Goal: Transaction & Acquisition: Purchase product/service

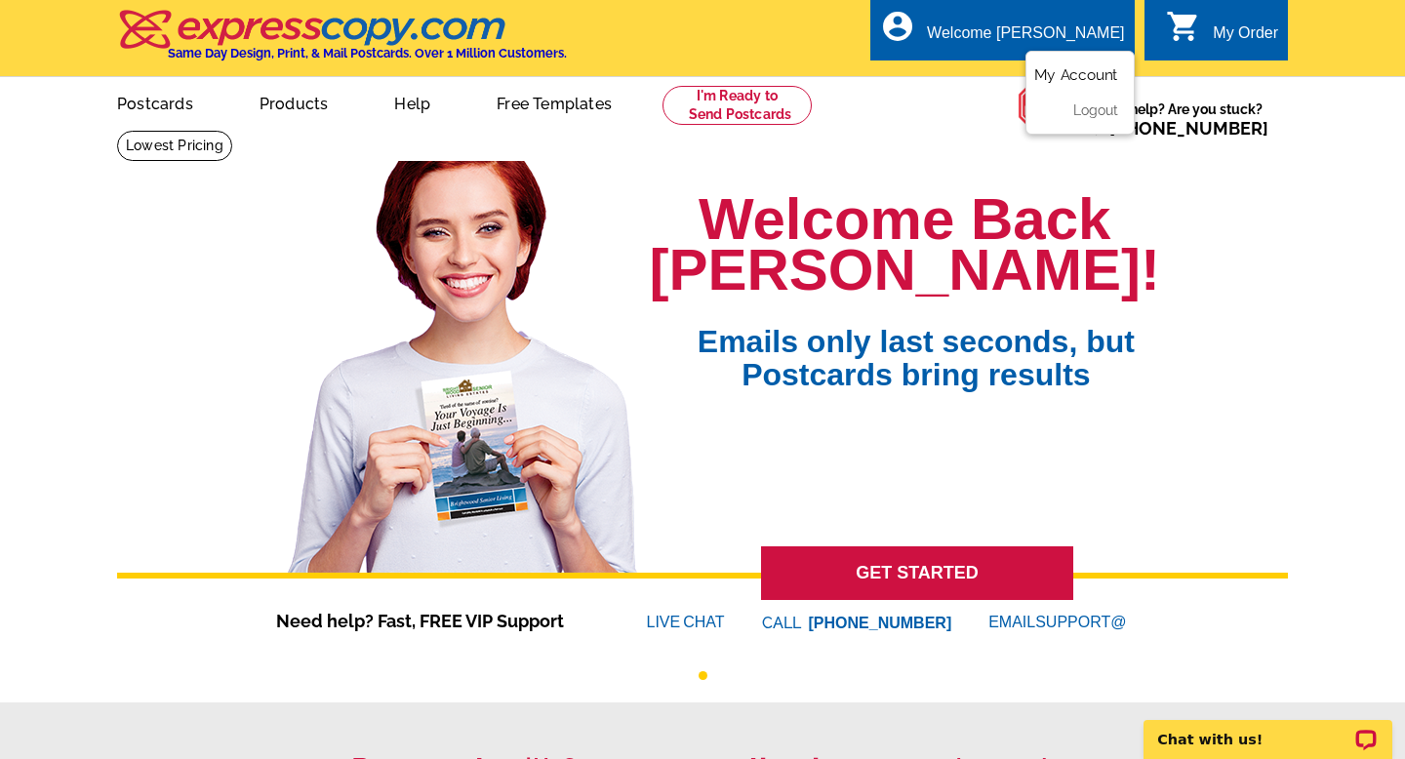
click at [1073, 75] on link "My Account" at bounding box center [1076, 75] width 84 height 18
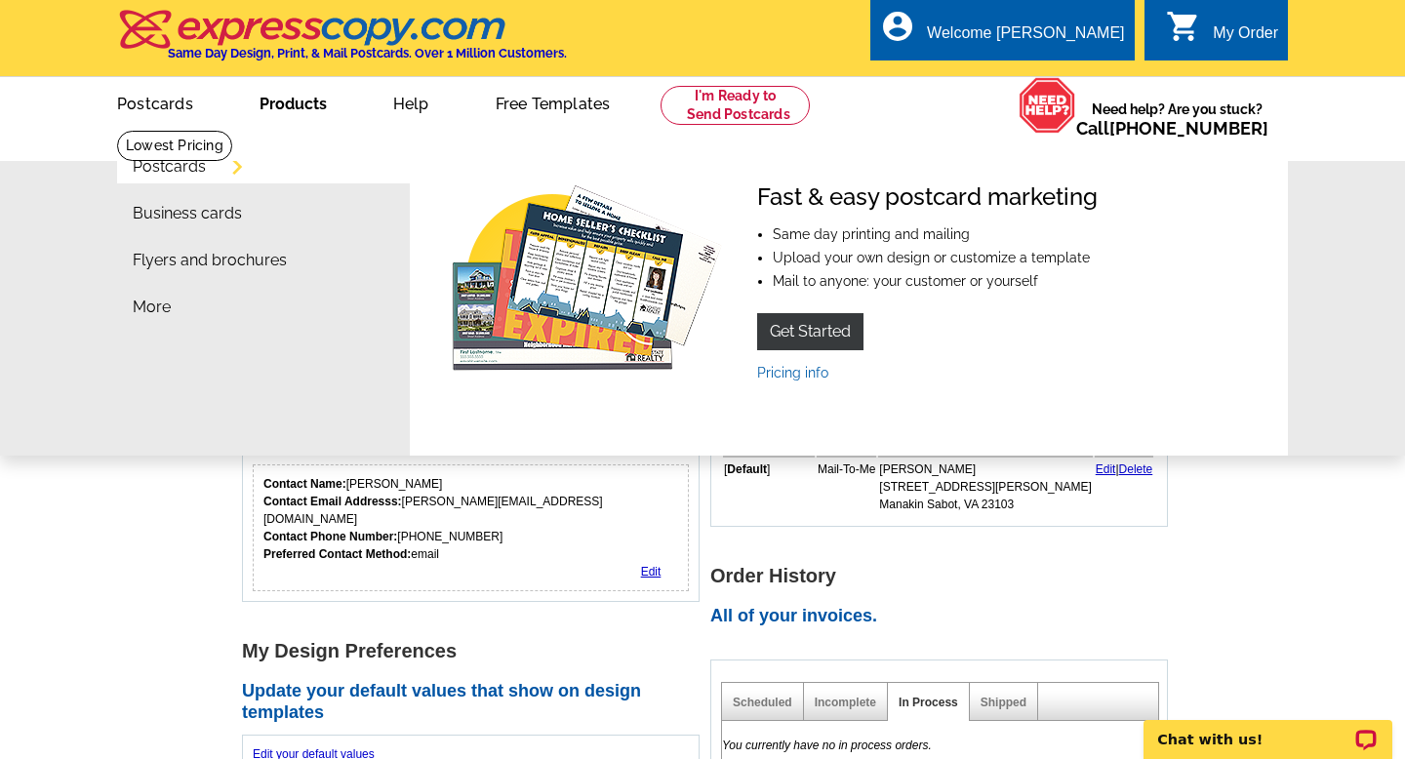
click at [292, 104] on link "Products" at bounding box center [293, 102] width 130 height 46
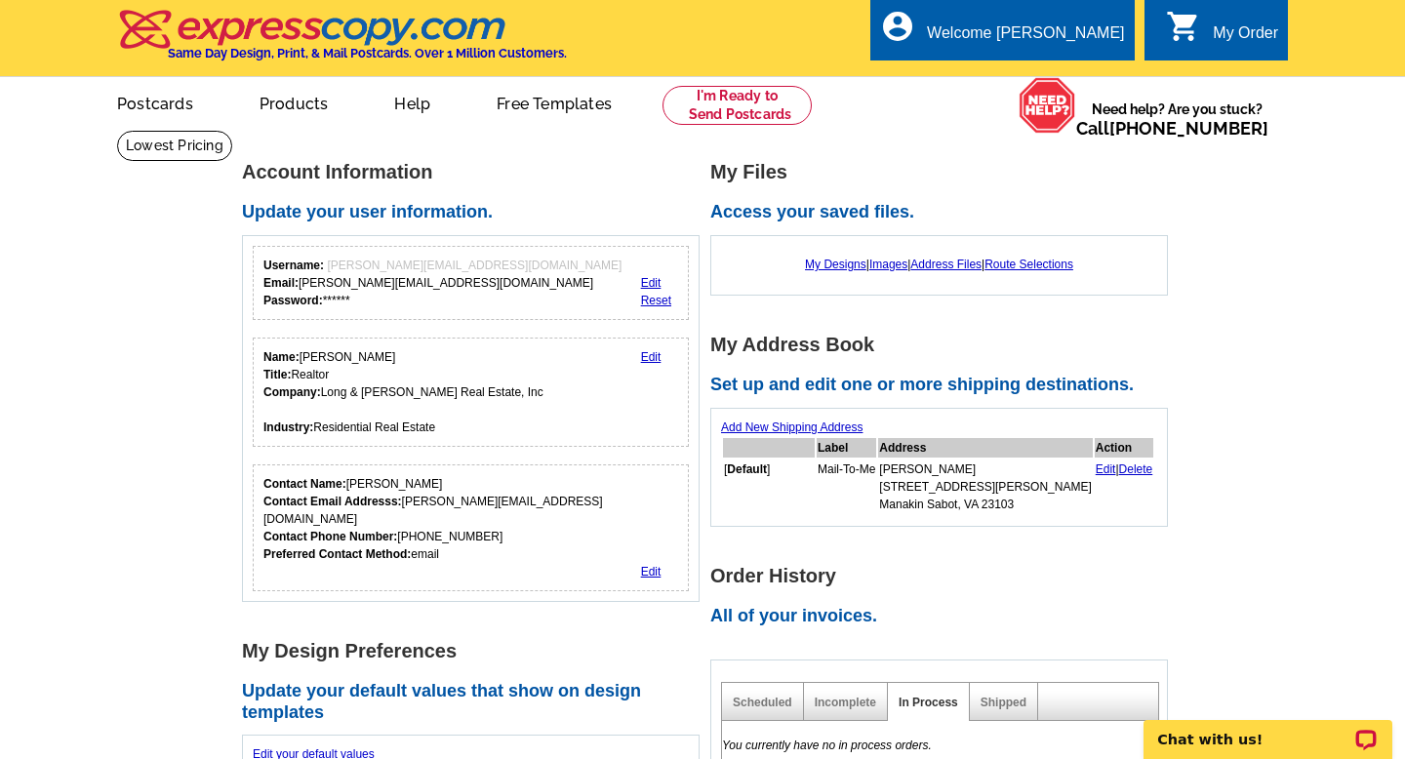
click at [292, 104] on link "Products" at bounding box center [294, 102] width 132 height 46
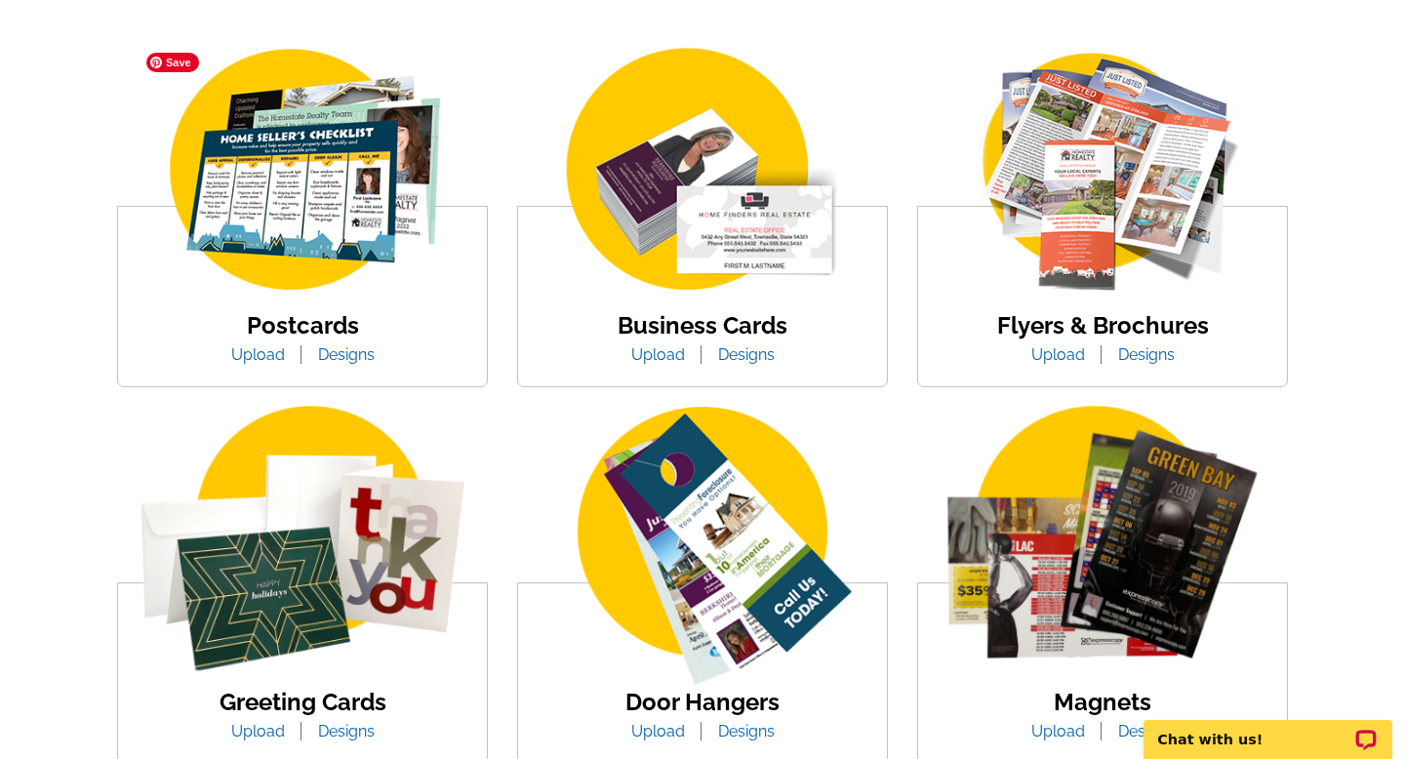
scroll to position [378, 0]
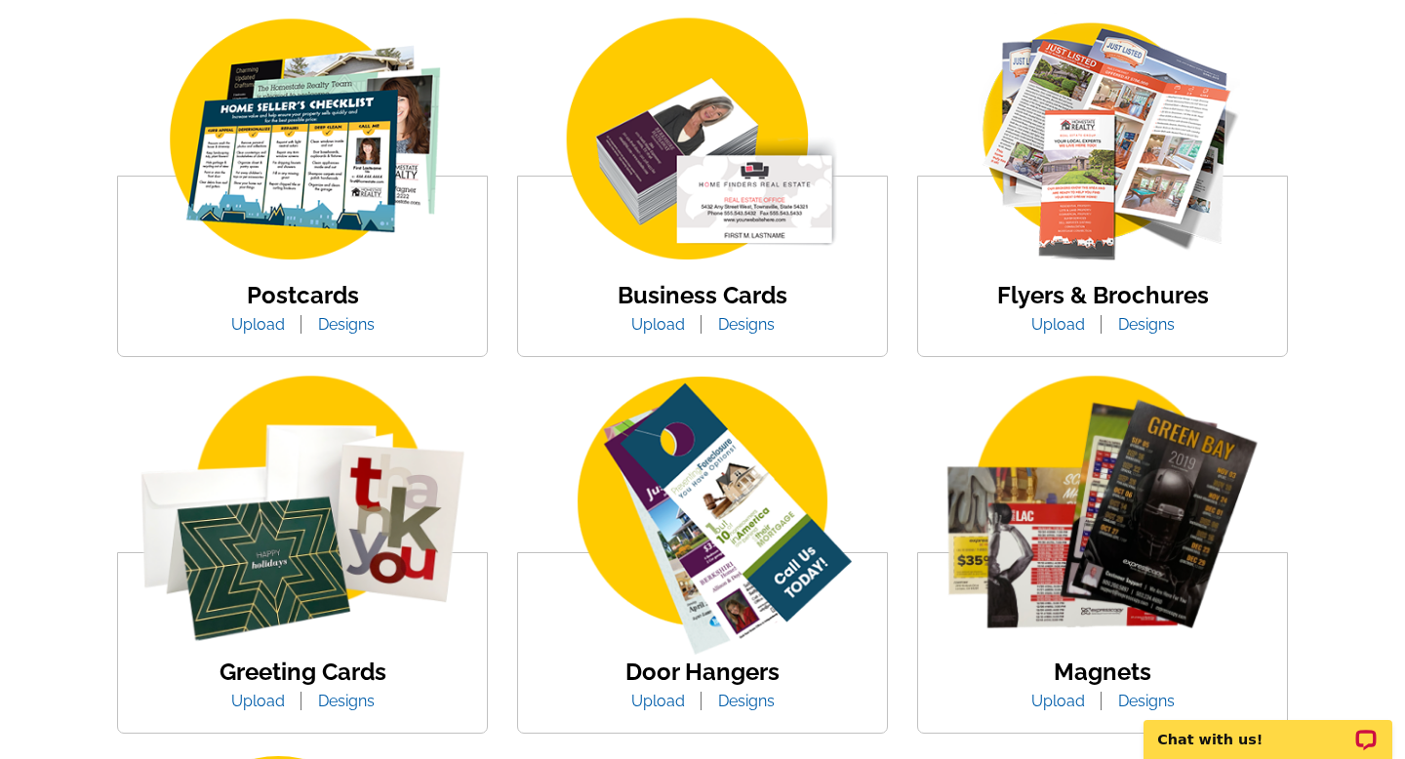
click at [260, 324] on link "Upload" at bounding box center [258, 324] width 83 height 19
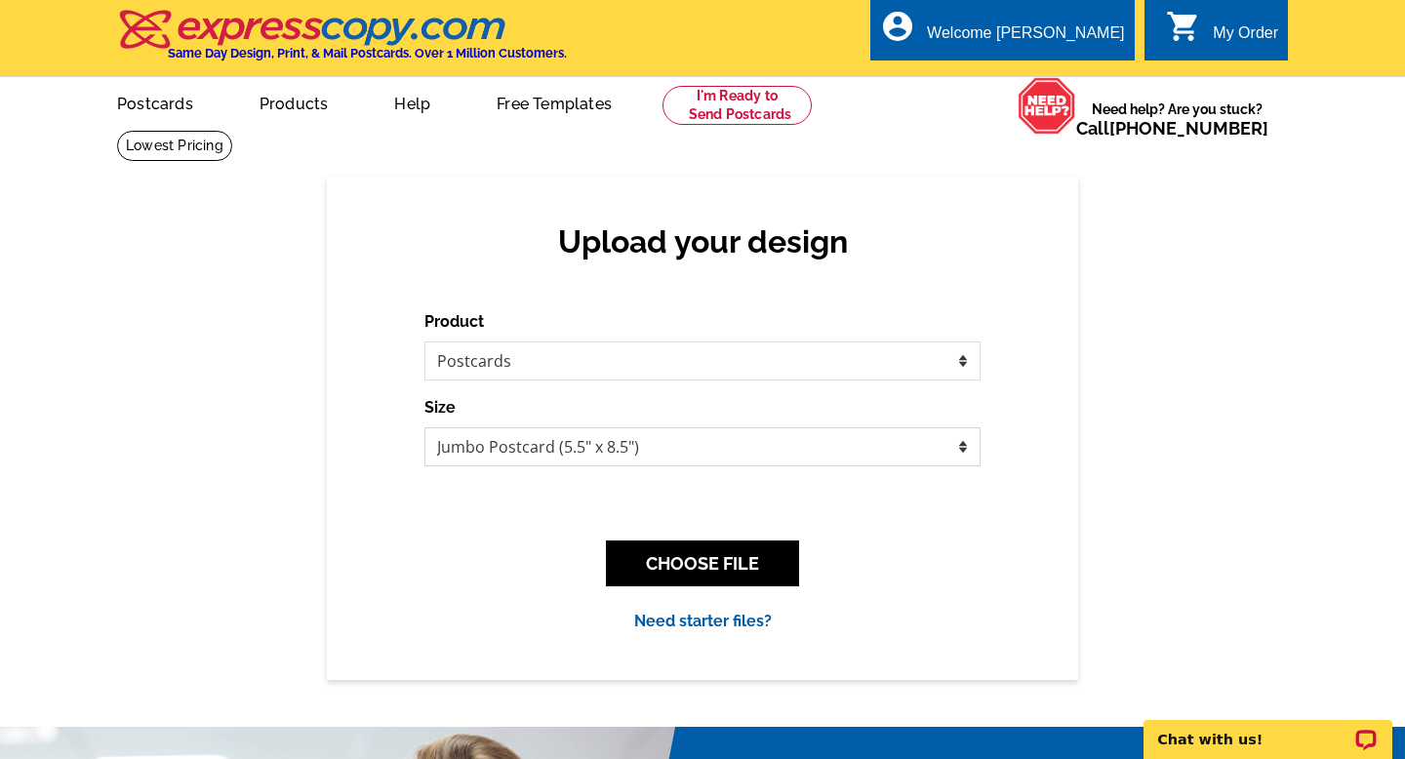
click at [678, 443] on select "Jumbo Postcard (5.5" x 8.5") Regular Postcard (4.25" x 5.6") Panoramic Postcard…" at bounding box center [702, 446] width 556 height 39
click at [700, 448] on select "Jumbo Postcard (5.5" x 8.5") Regular Postcard (4.25" x 5.6") Panoramic Postcard…" at bounding box center [702, 446] width 556 height 39
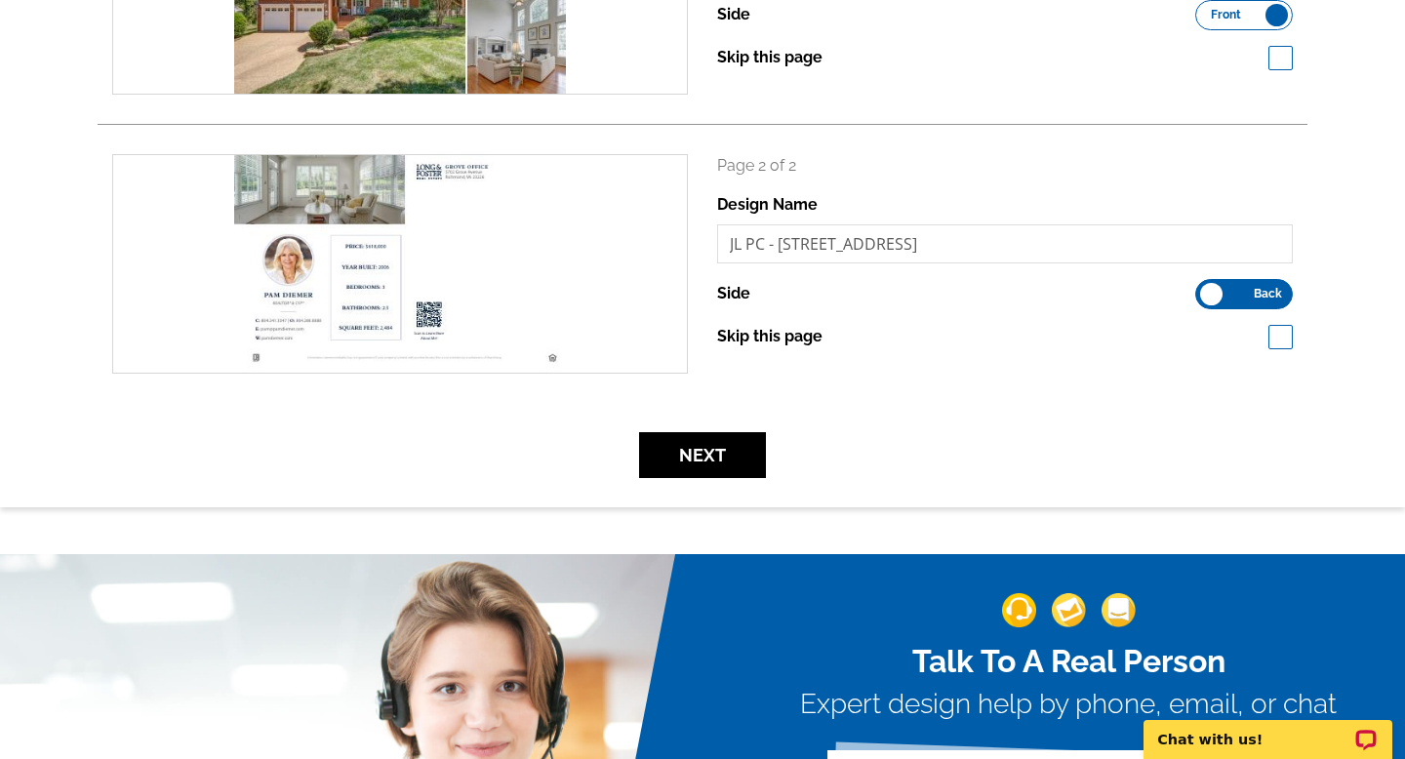
scroll to position [468, 0]
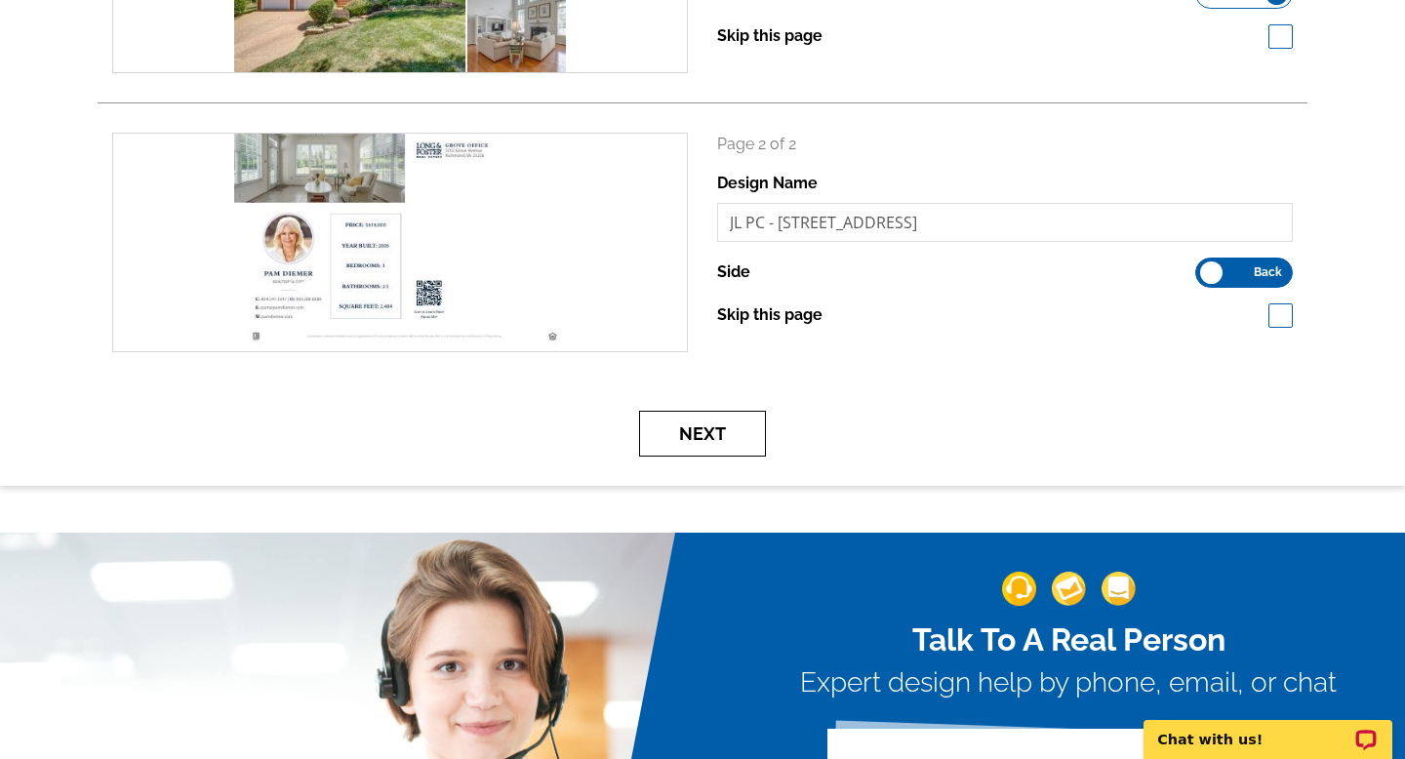
click at [702, 440] on button "Next" at bounding box center [702, 434] width 127 height 46
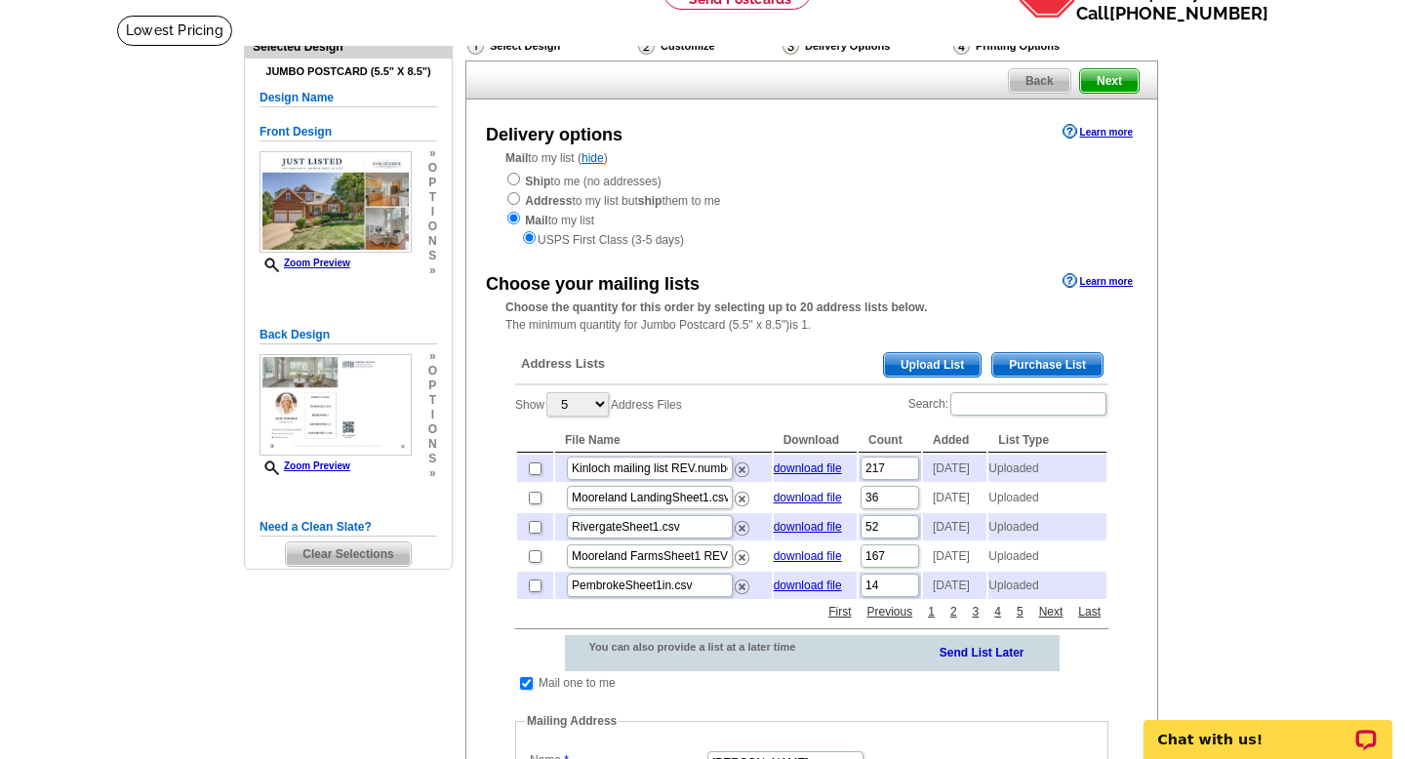
scroll to position [114, 0]
click at [997, 406] on input "Search:" at bounding box center [1028, 404] width 156 height 23
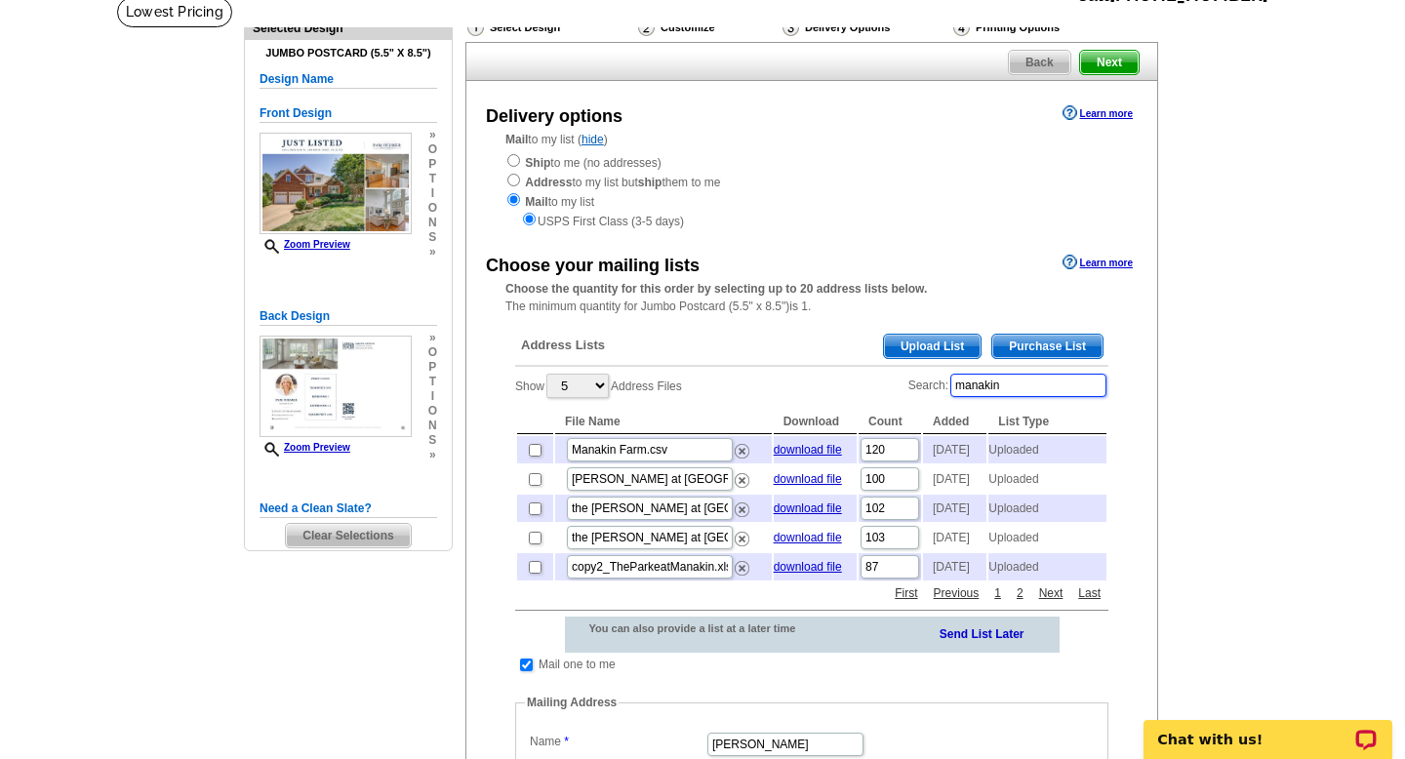
scroll to position [136, 0]
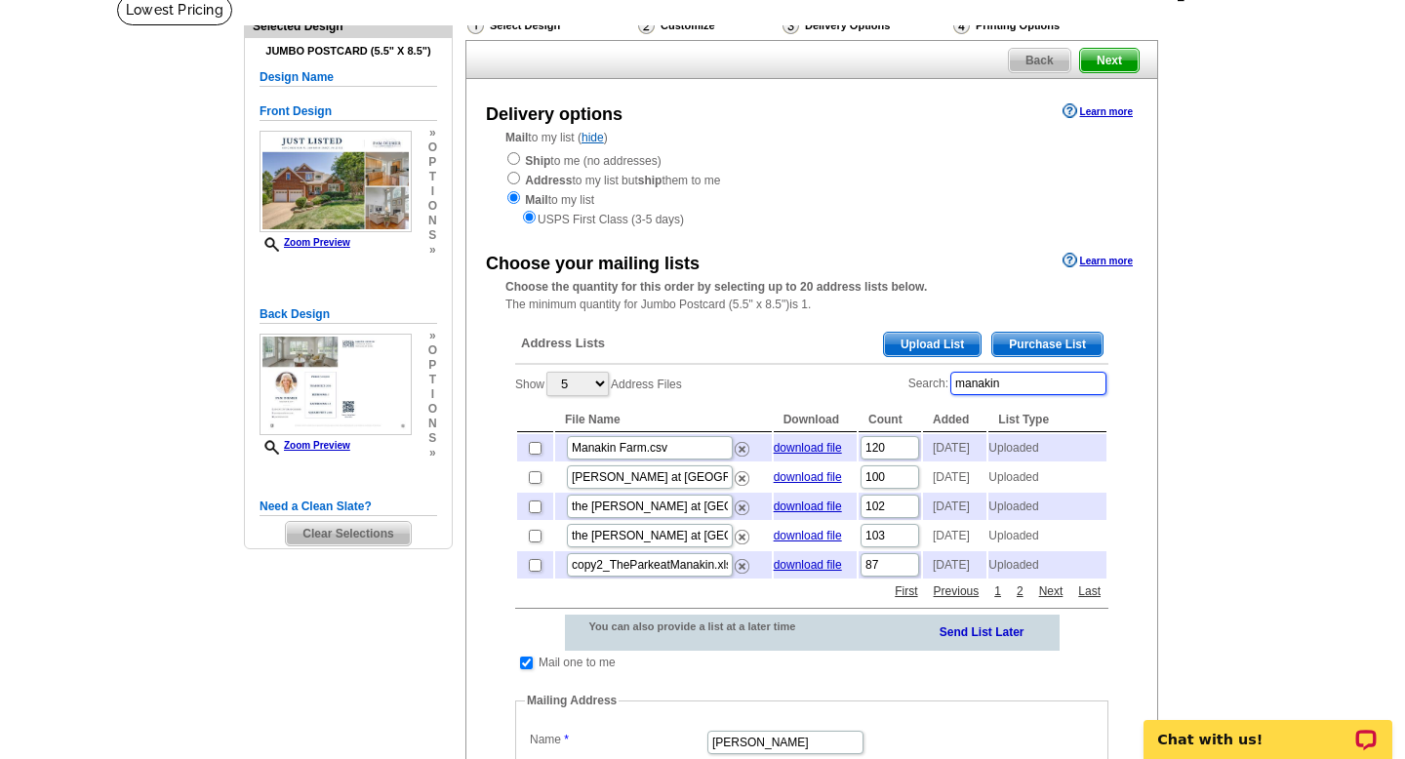
type input "manakin"
click at [944, 416] on th "Added" at bounding box center [954, 420] width 63 height 24
click at [1055, 600] on link "Next" at bounding box center [1051, 591] width 34 height 18
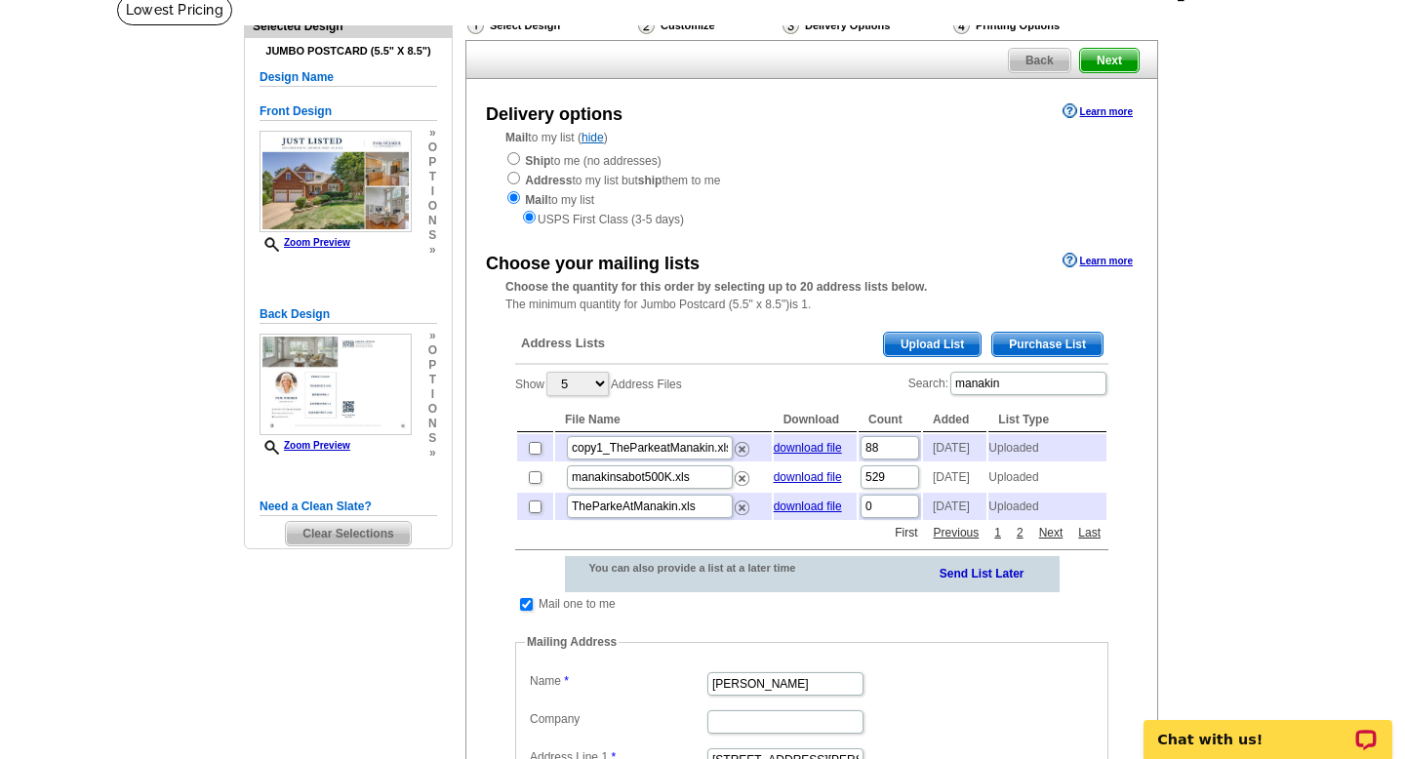
click at [901, 541] on link "First" at bounding box center [906, 533] width 32 height 18
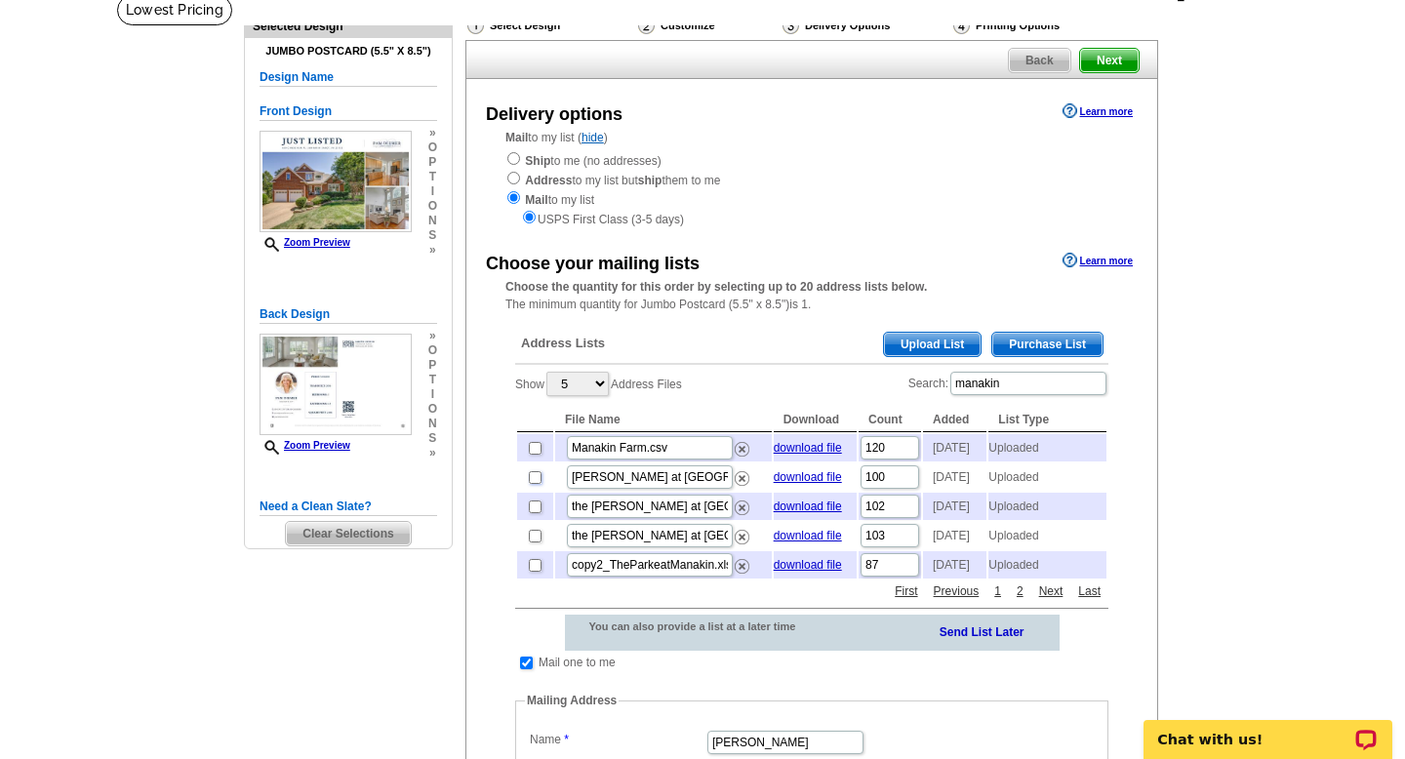
click at [537, 484] on input "checkbox" at bounding box center [535, 477] width 13 height 13
checkbox input "true"
click at [534, 513] on input "checkbox" at bounding box center [535, 506] width 13 height 13
checkbox input "true"
click at [535, 572] on input "checkbox" at bounding box center [535, 565] width 13 height 13
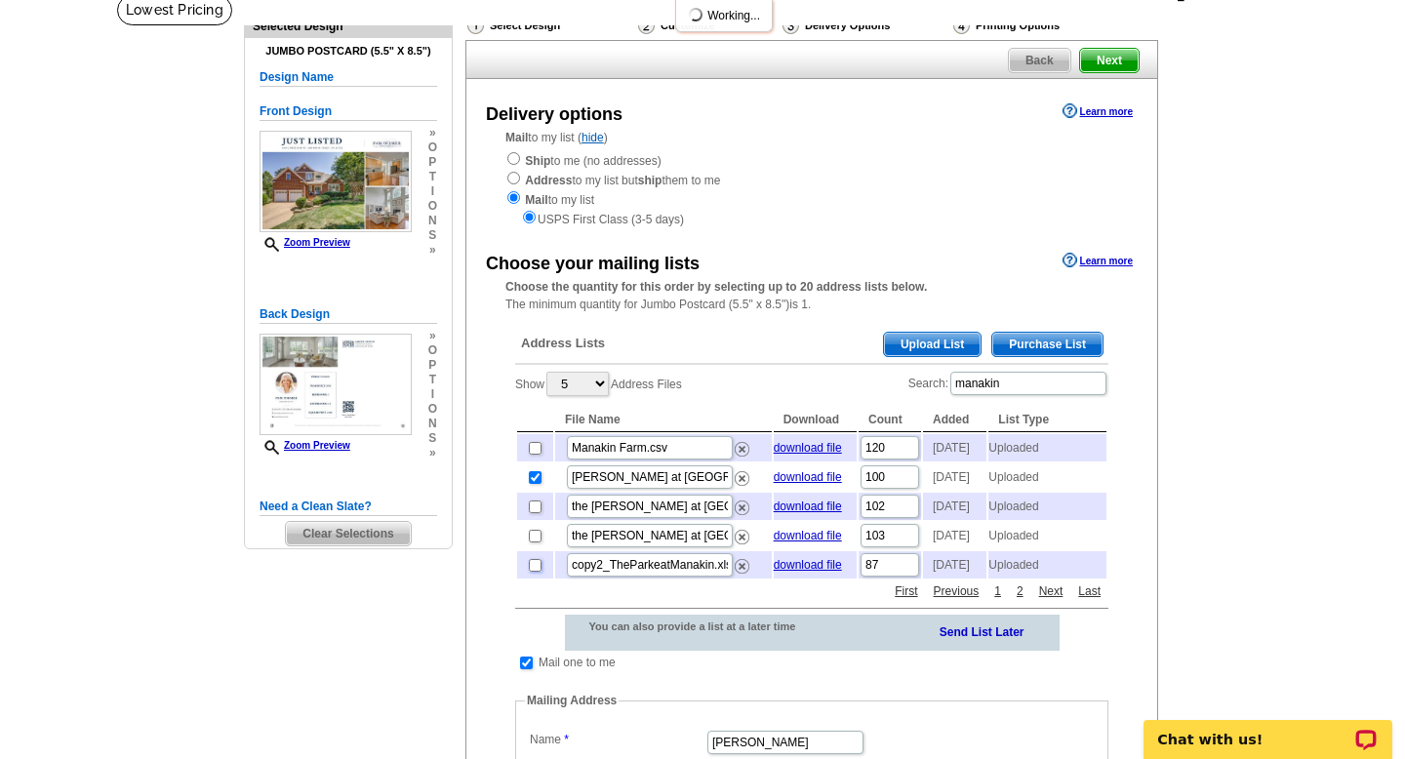
checkbox input "true"
click at [535, 542] on input "checkbox" at bounding box center [535, 536] width 13 height 13
checkbox input "true"
click at [537, 572] on input "checkbox" at bounding box center [535, 565] width 13 height 13
checkbox input "true"
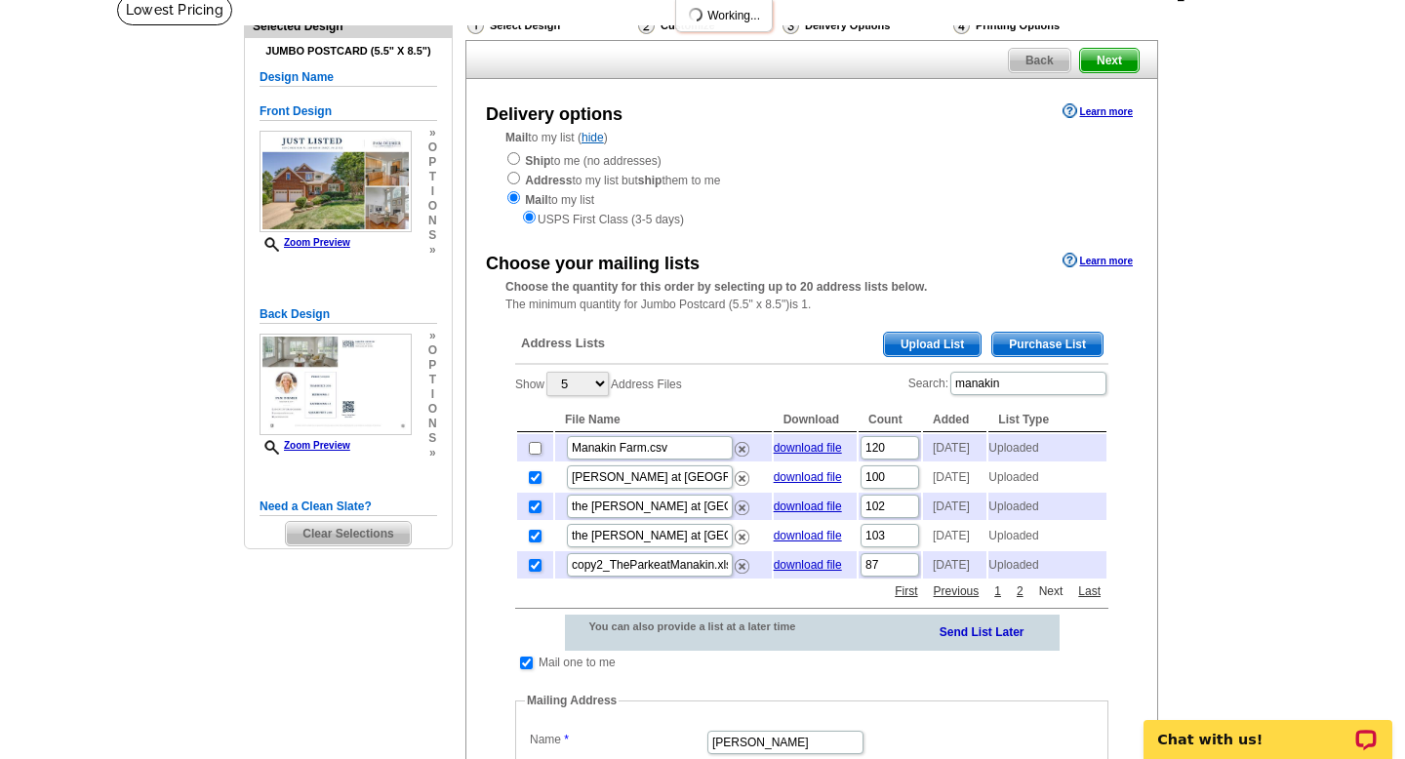
click at [1050, 600] on link "Next" at bounding box center [1051, 591] width 34 height 18
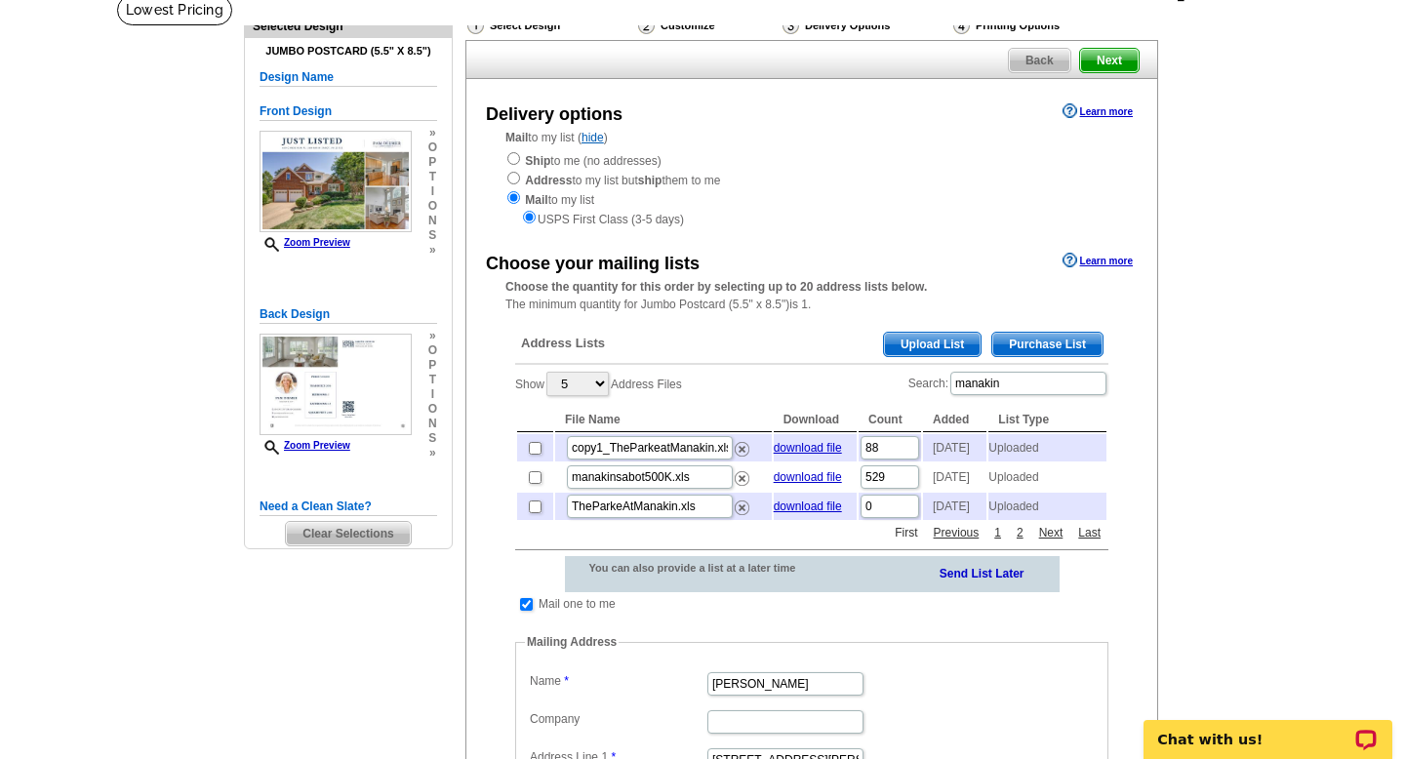
click at [904, 541] on link "First" at bounding box center [906, 533] width 32 height 18
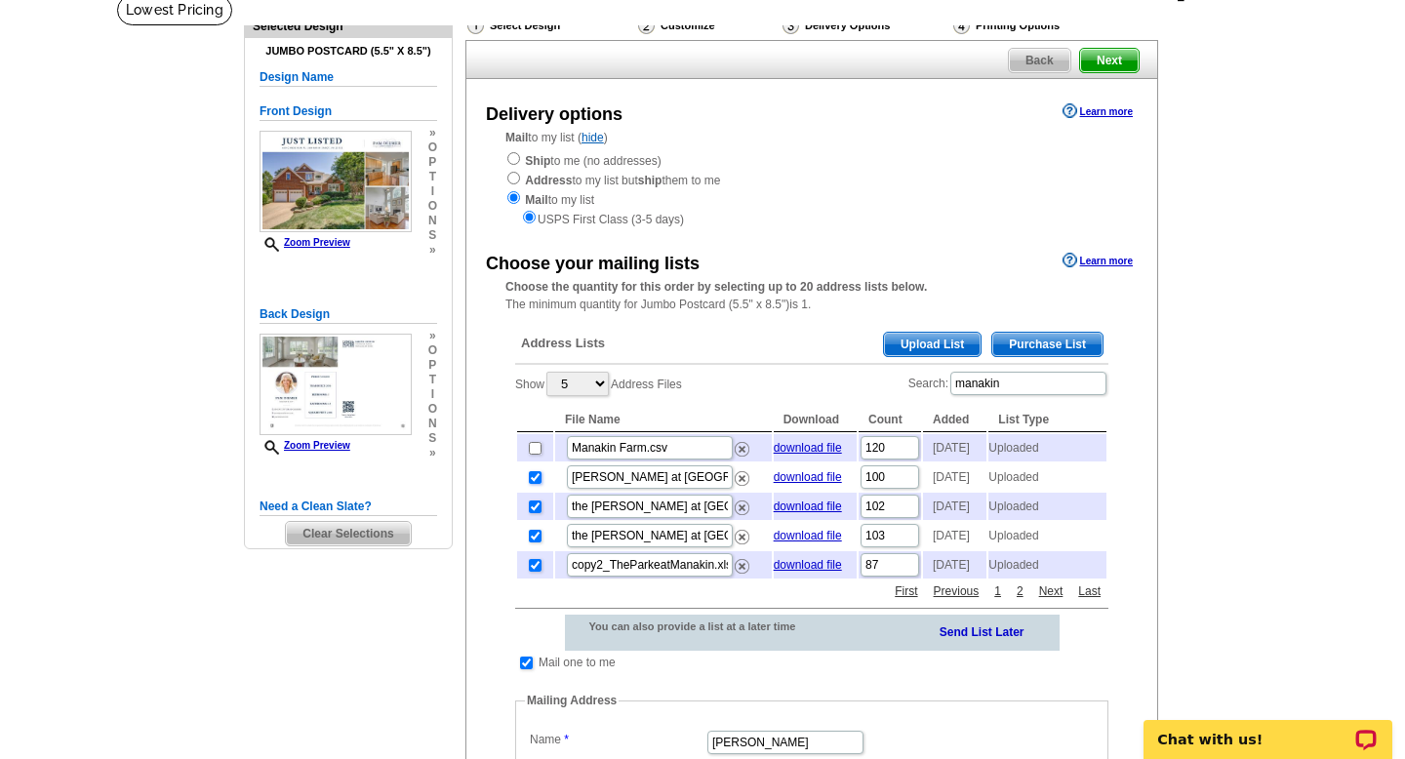
click at [531, 484] on input "checkbox" at bounding box center [535, 477] width 13 height 13
checkbox input "false"
click at [533, 513] on input "checkbox" at bounding box center [535, 506] width 13 height 13
checkbox input "false"
click at [535, 542] on input "checkbox" at bounding box center [535, 536] width 13 height 13
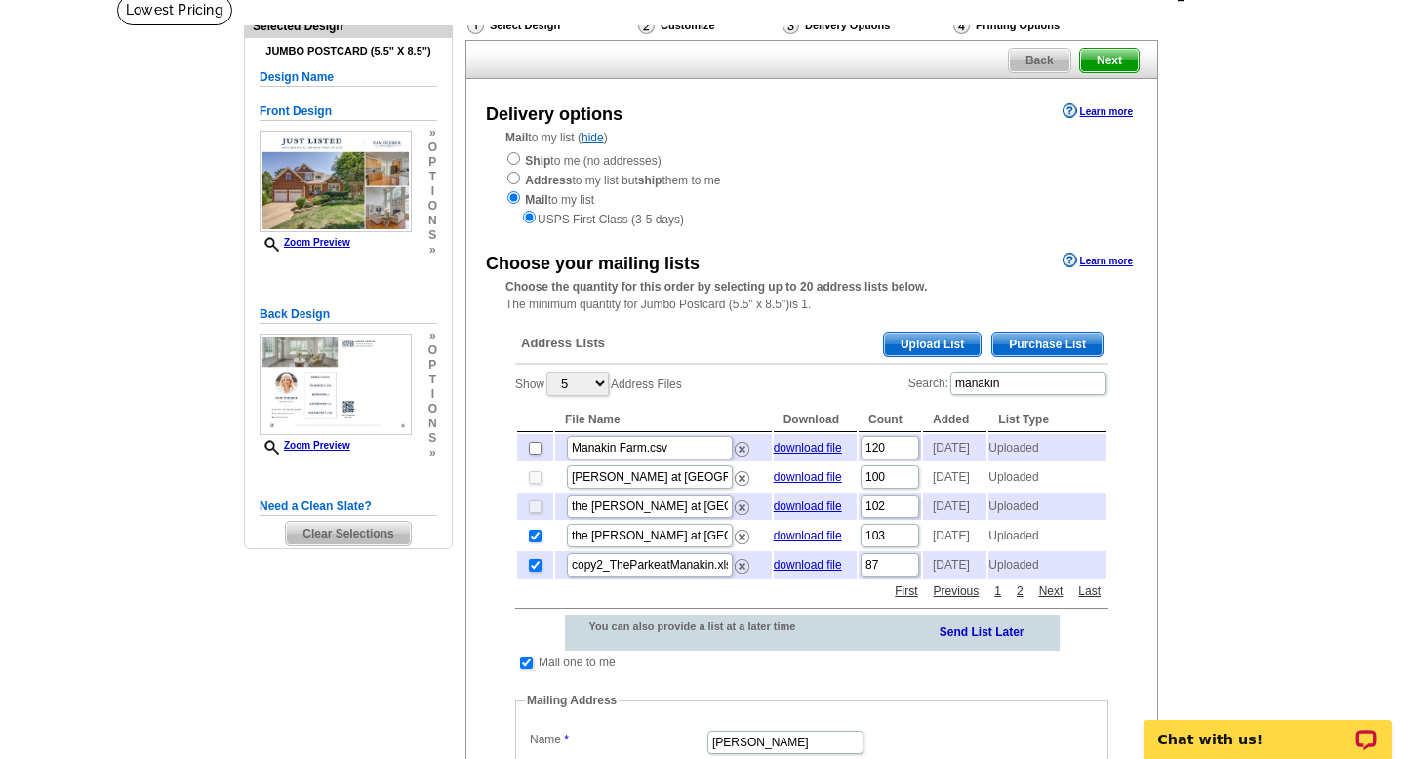
checkbox input "false"
click at [536, 572] on input "checkbox" at bounding box center [535, 565] width 13 height 13
checkbox input "false"
click at [535, 484] on input "checkbox" at bounding box center [535, 477] width 13 height 13
checkbox input "true"
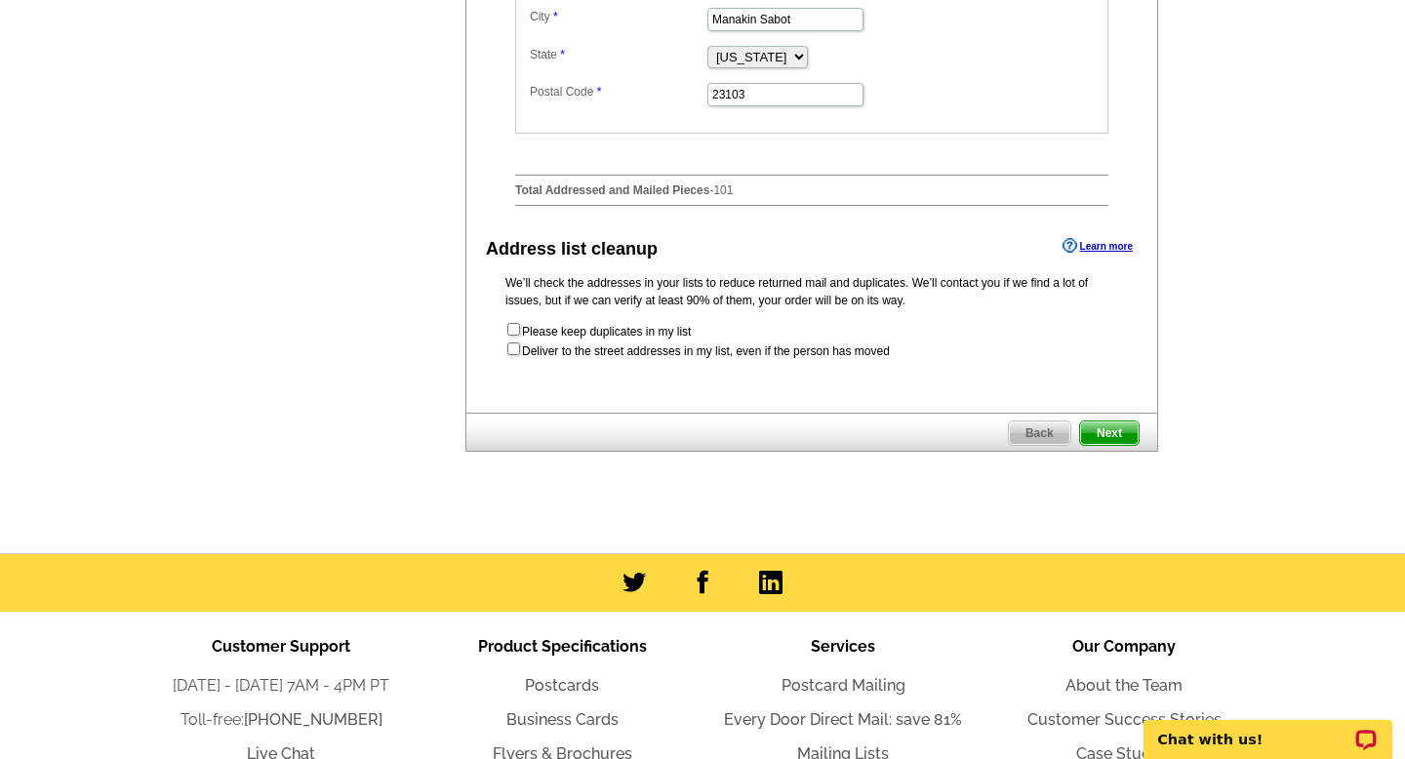
scroll to position [1018, 0]
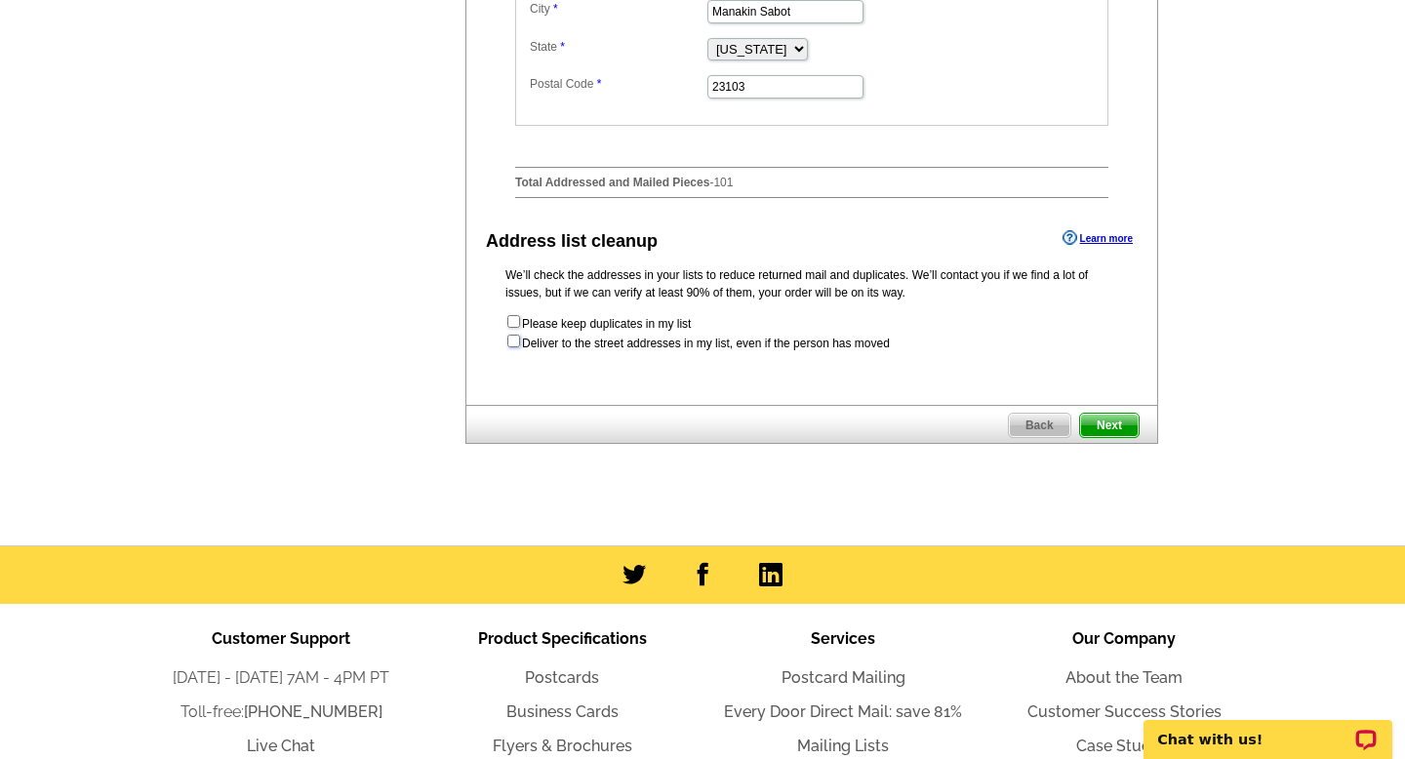
click at [508, 347] on input "checkbox" at bounding box center [513, 341] width 13 height 13
checkbox input "true"
radio input "true"
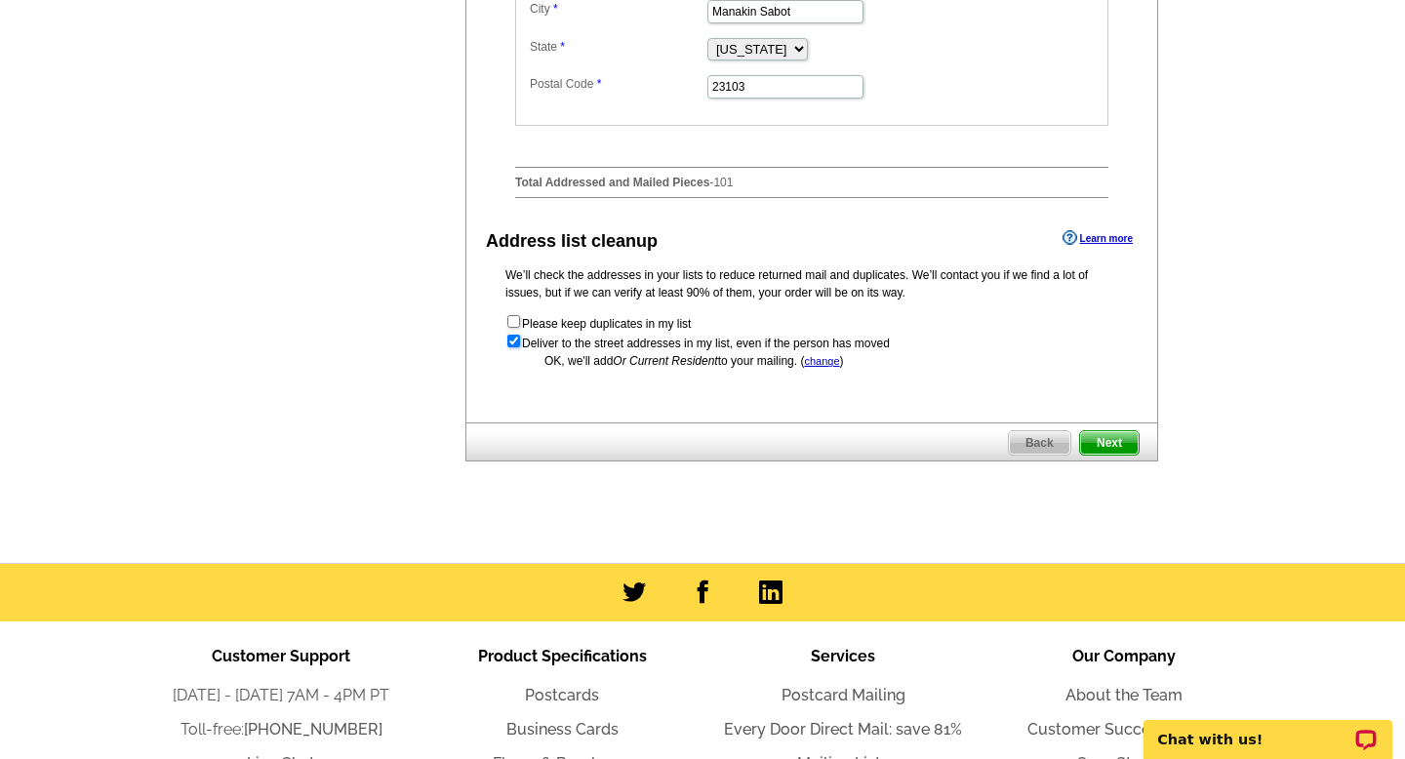
scroll to position [0, 0]
click at [1105, 455] on span "Next" at bounding box center [1109, 442] width 59 height 23
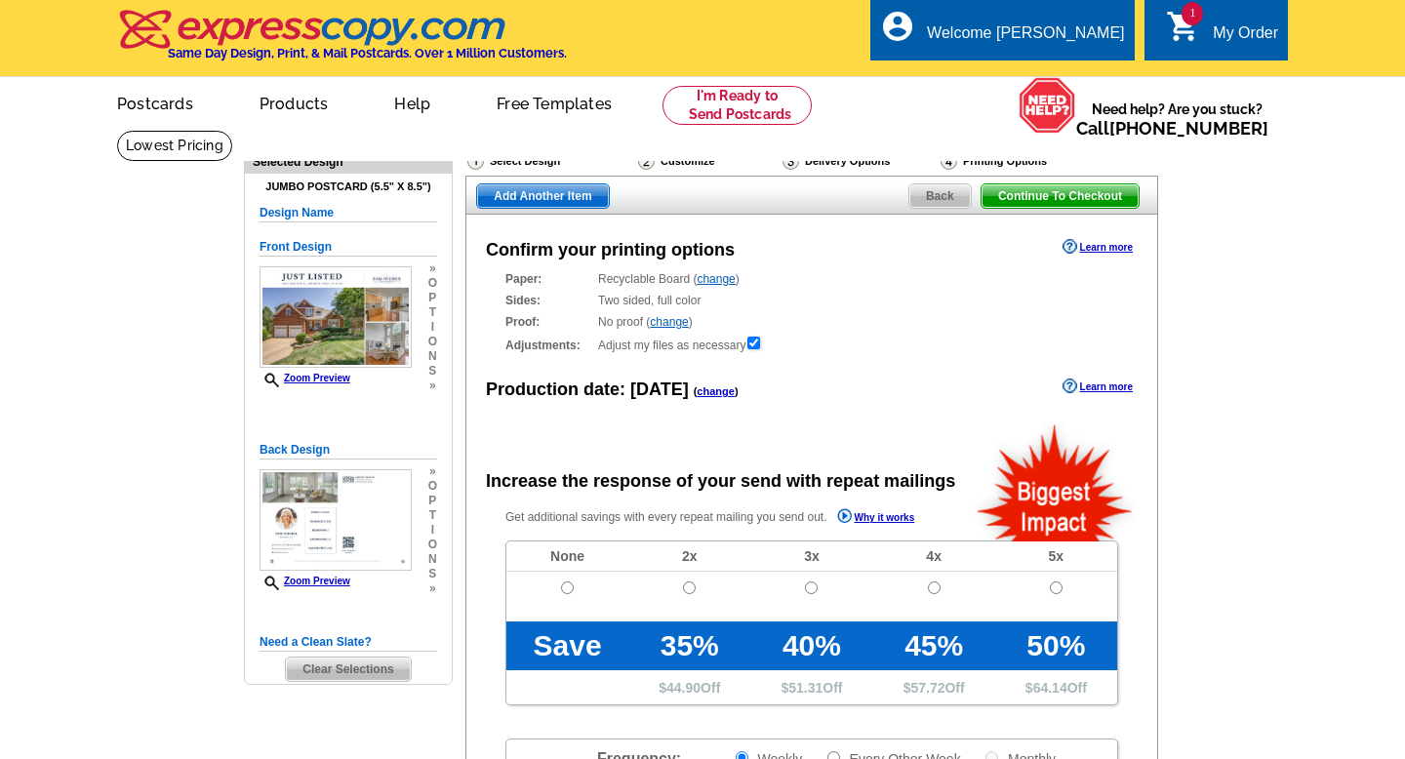
radio input "false"
click at [945, 197] on span "Back" at bounding box center [939, 195] width 61 height 23
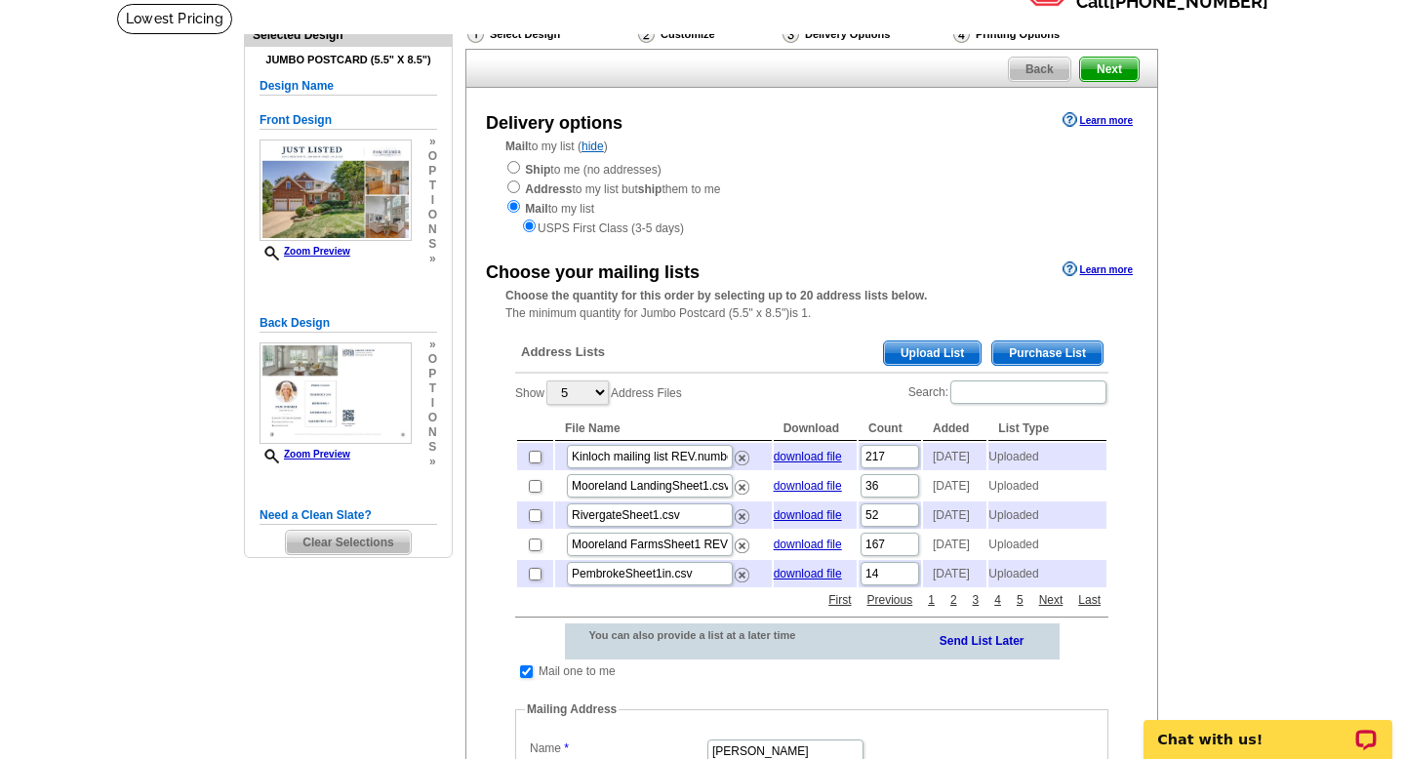
scroll to position [149, 0]
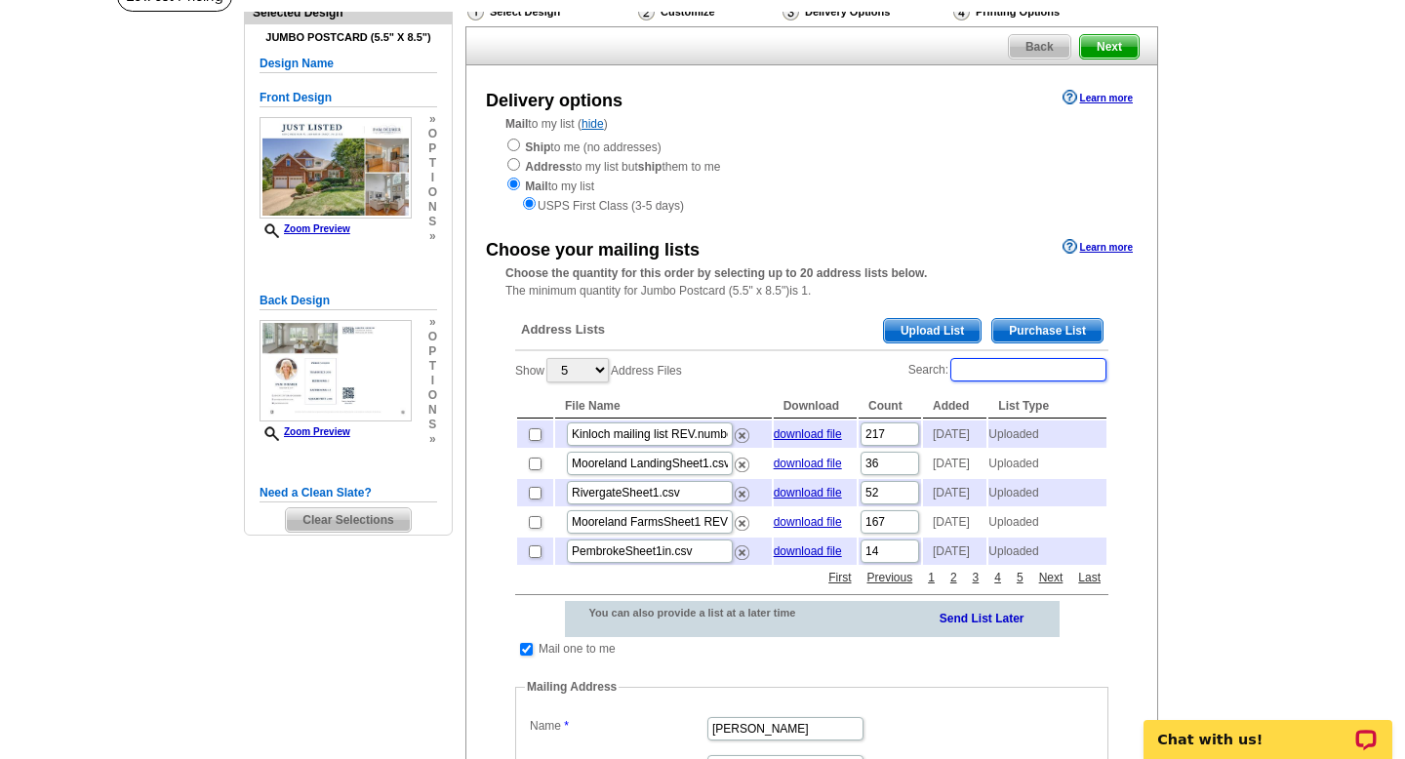
click at [997, 372] on input "Search:" at bounding box center [1028, 369] width 156 height 23
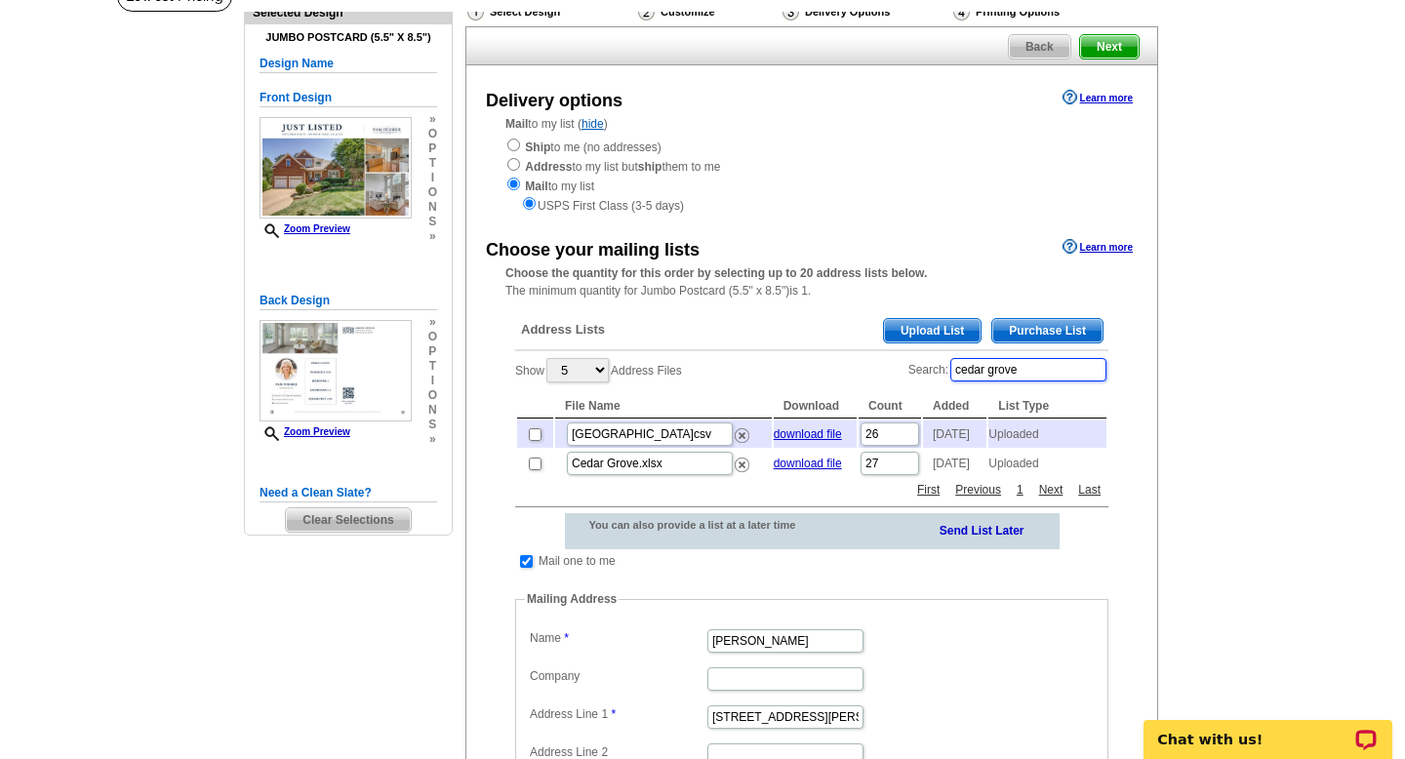
type input "cedar grove"
click at [531, 437] on input "checkbox" at bounding box center [535, 434] width 13 height 13
checkbox input "true"
click at [527, 568] on input "checkbox" at bounding box center [526, 561] width 13 height 13
checkbox input "false"
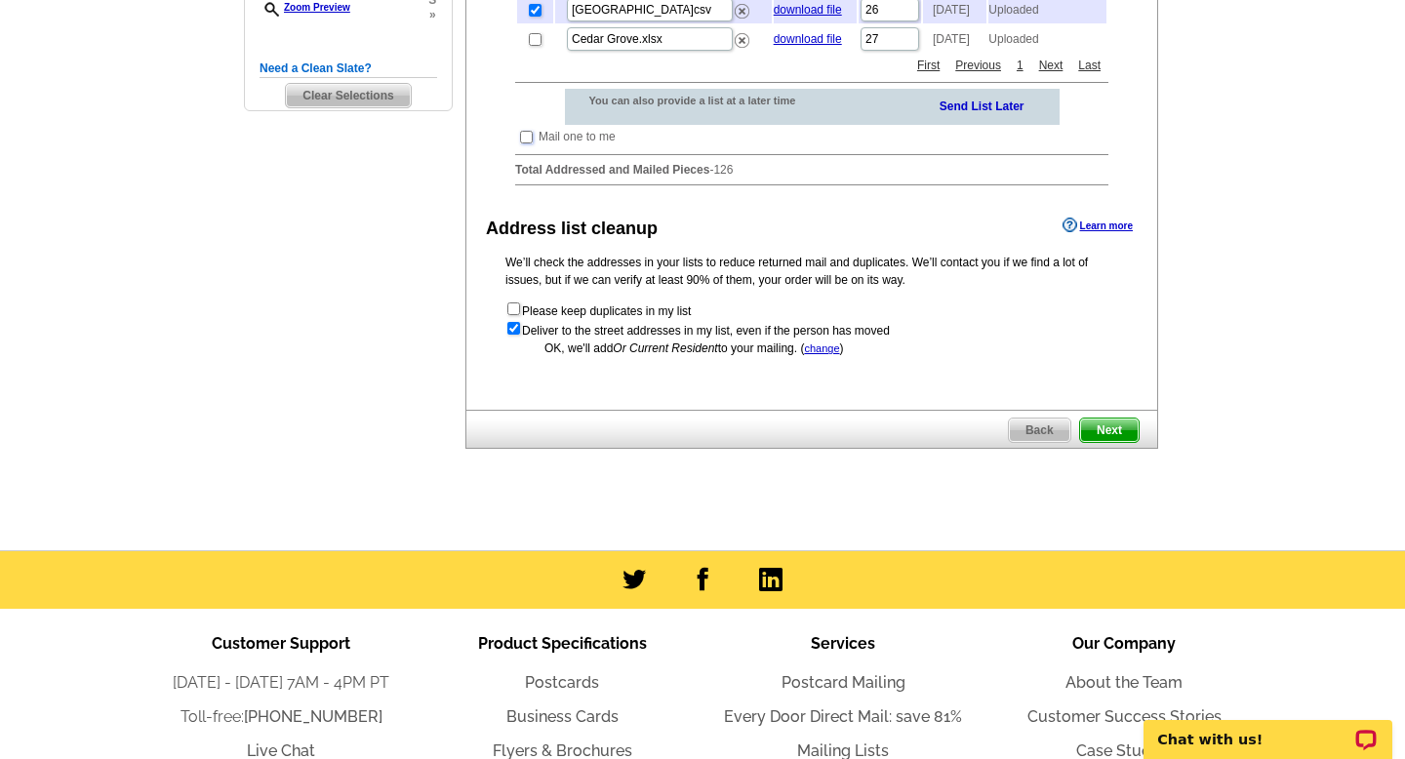
scroll to position [574, 0]
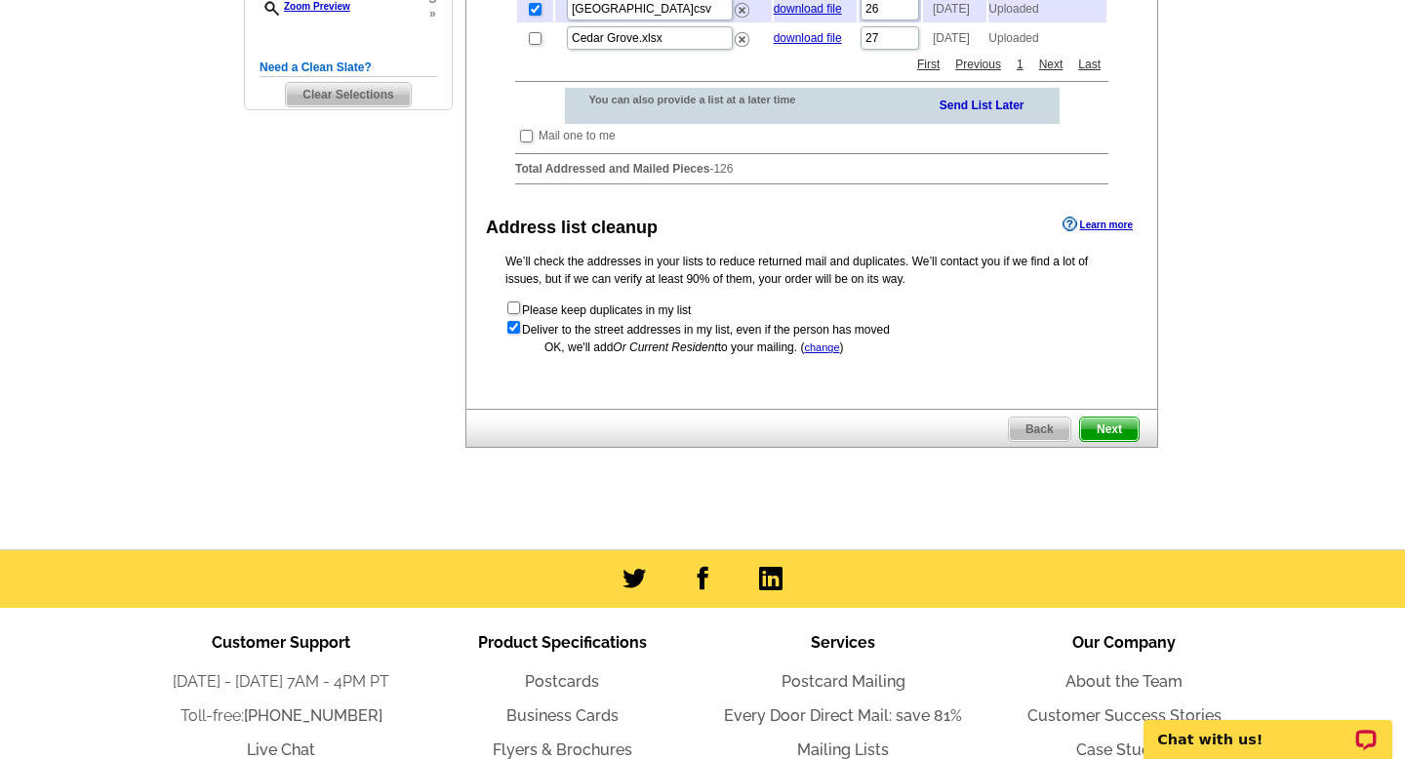
click at [1094, 441] on span "Next" at bounding box center [1109, 428] width 59 height 23
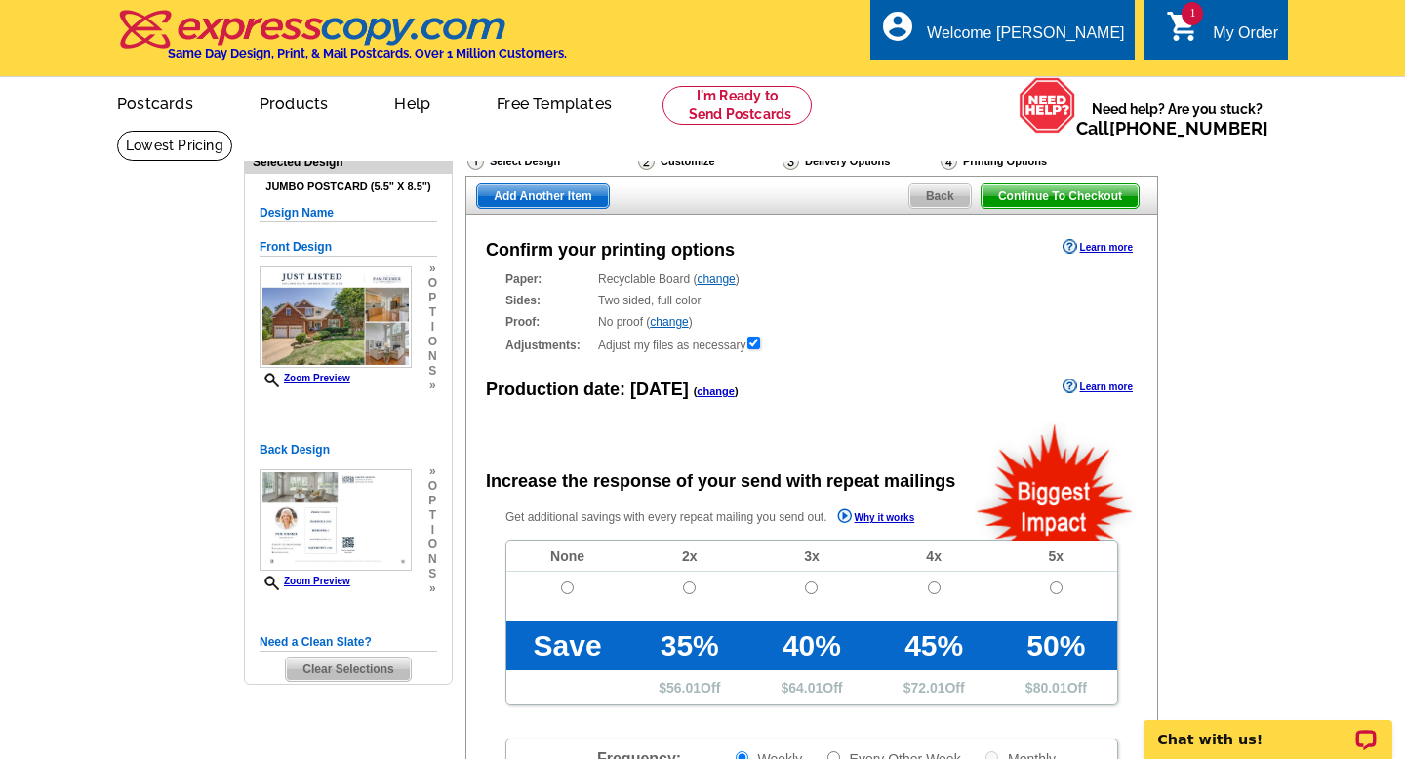
radio input "false"
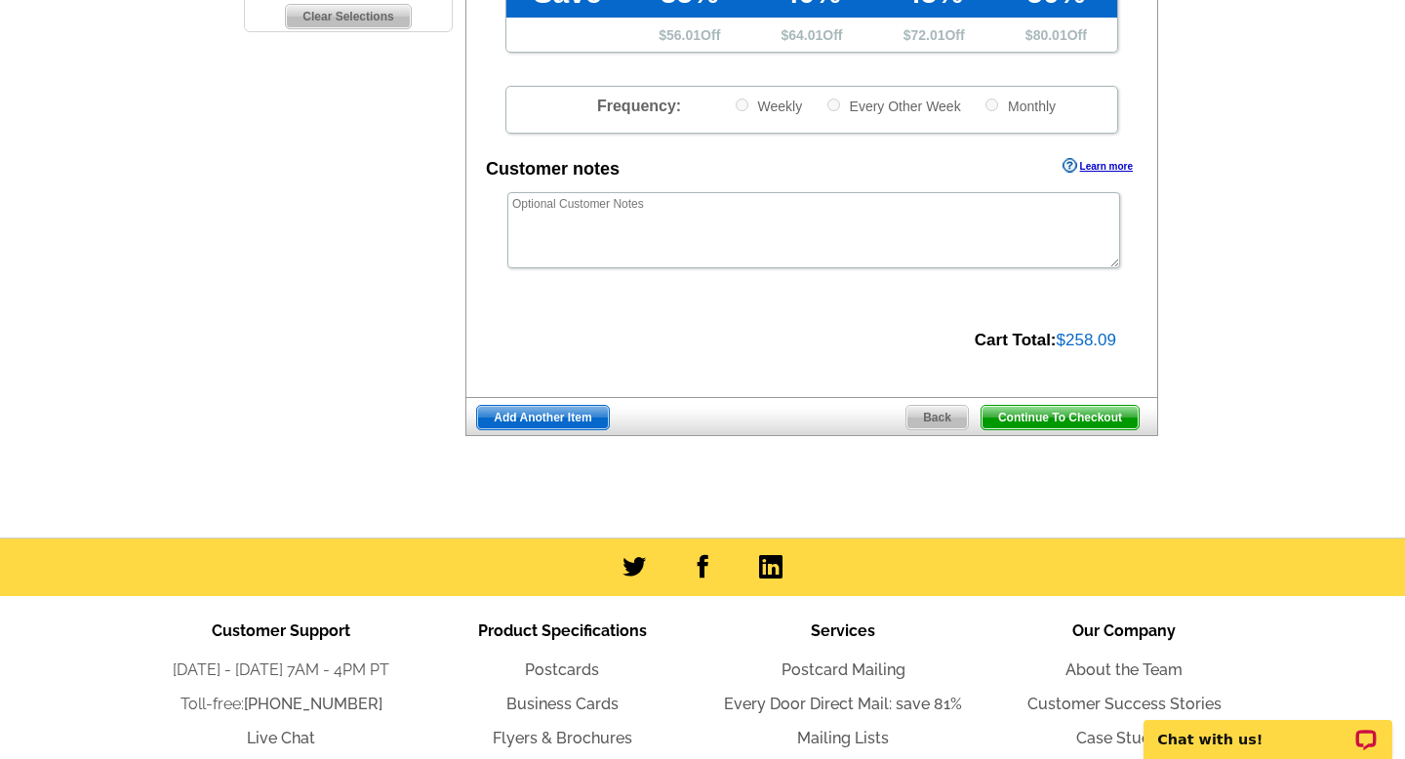
scroll to position [653, 0]
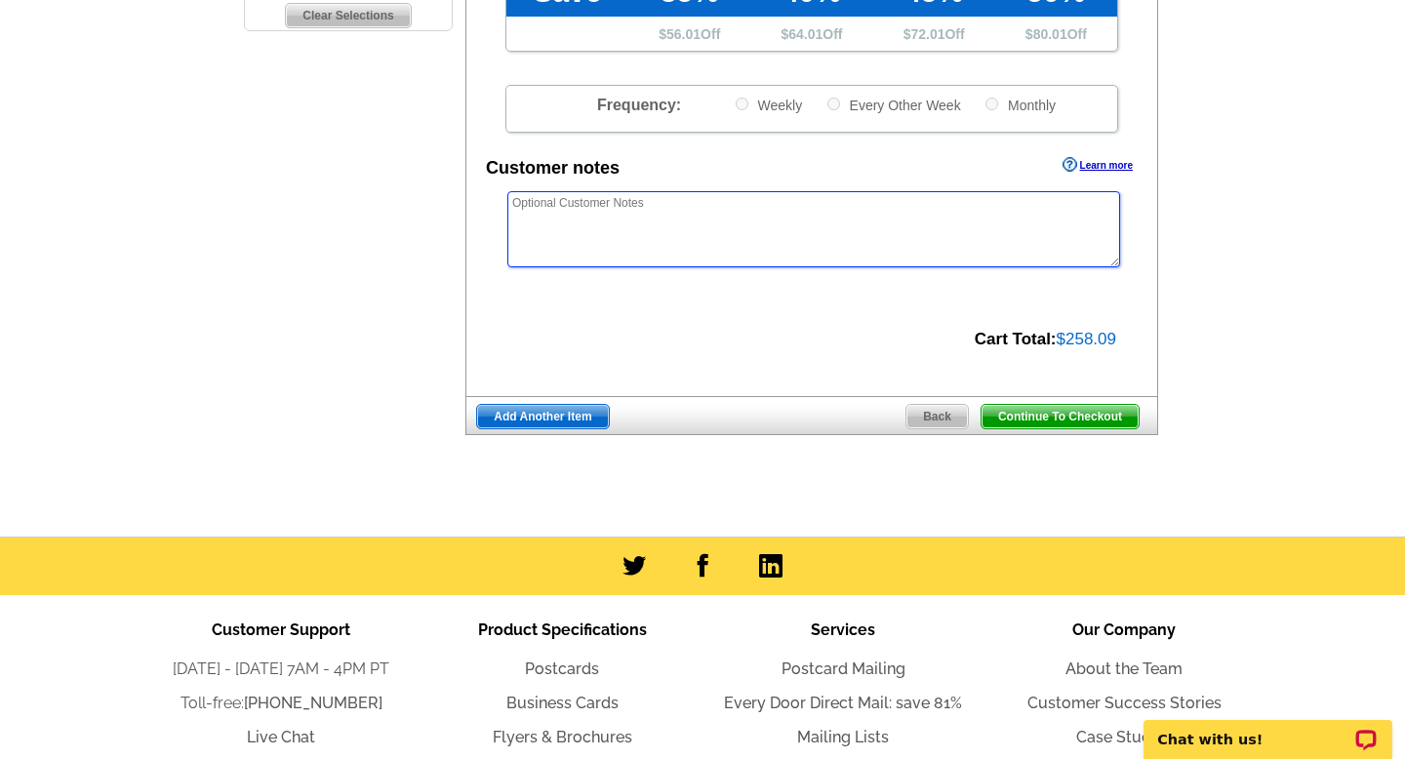
click at [699, 203] on textarea at bounding box center [813, 229] width 613 height 76
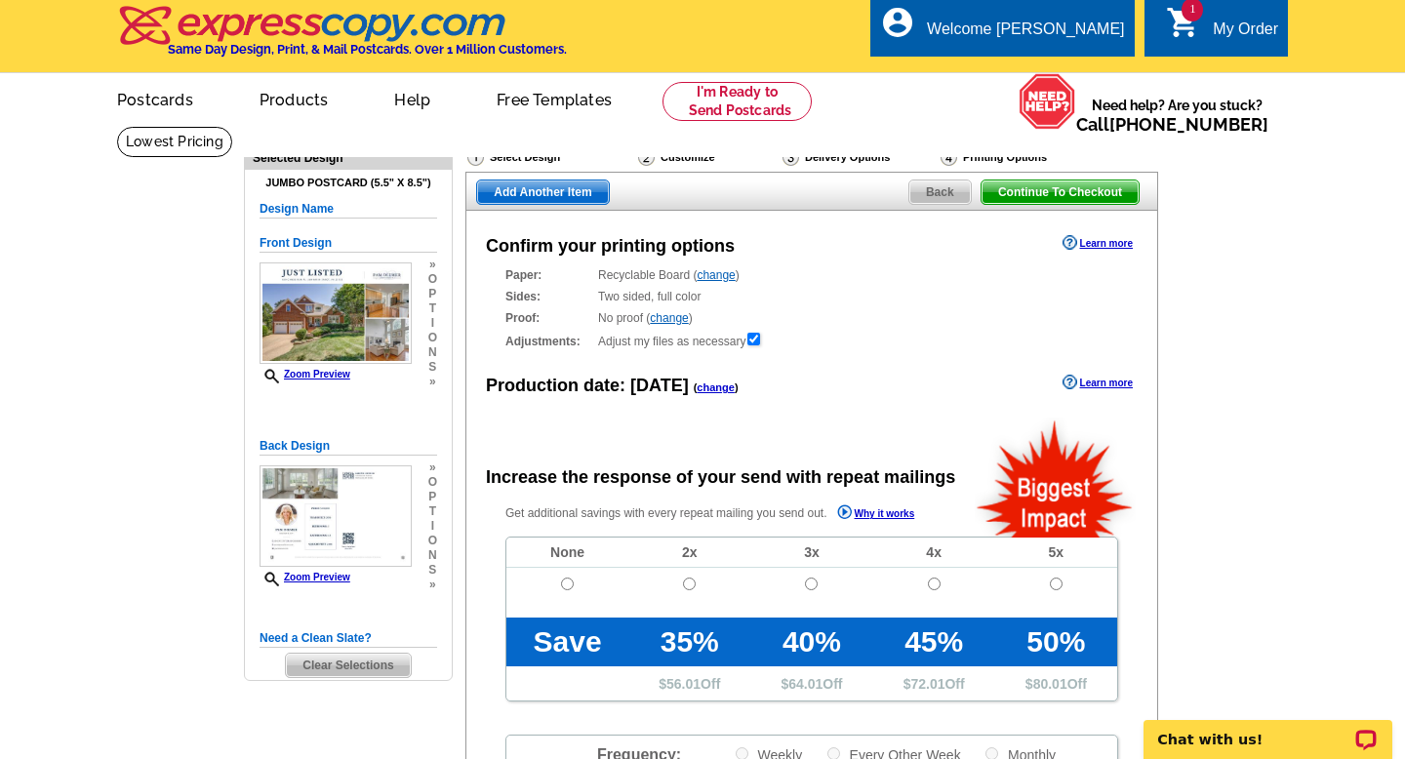
scroll to position [0, 0]
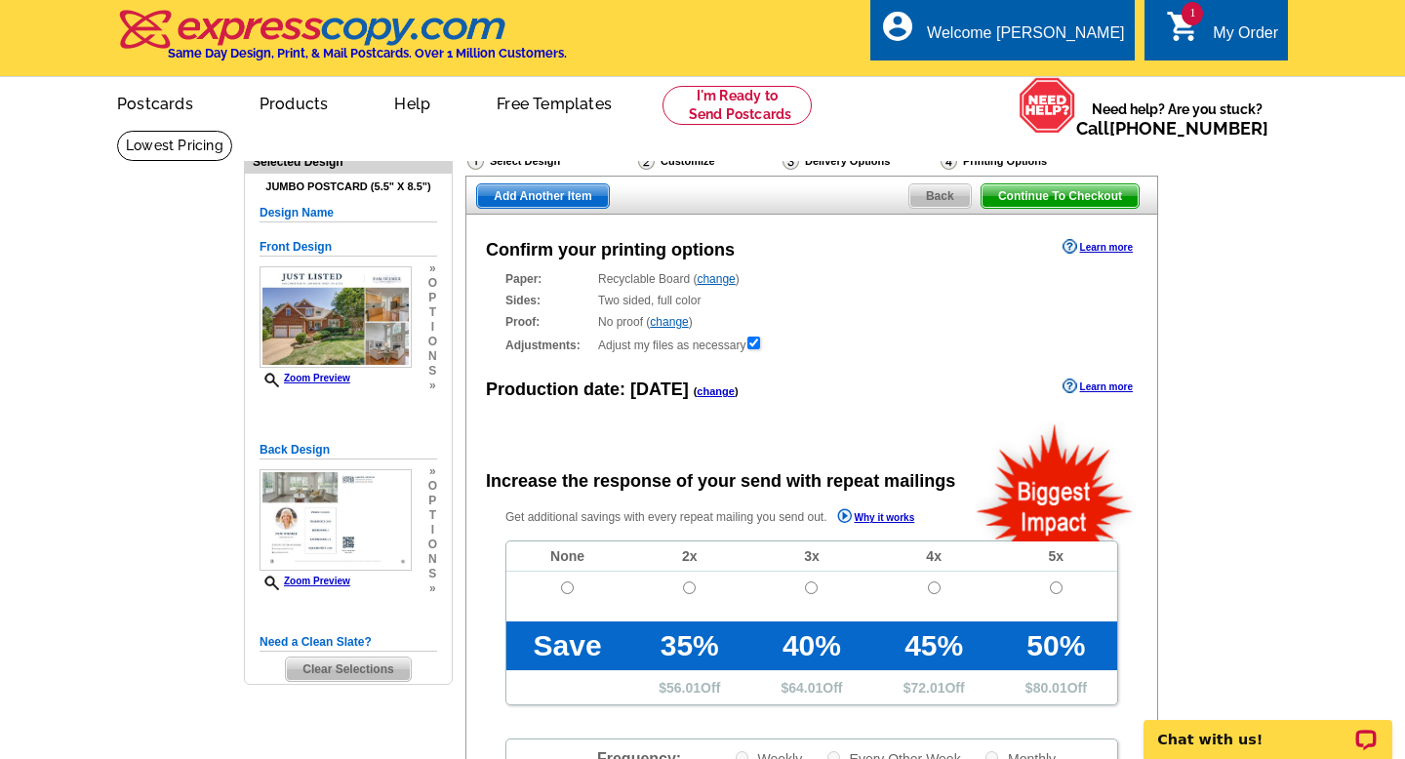
click at [953, 192] on span "Back" at bounding box center [939, 195] width 61 height 23
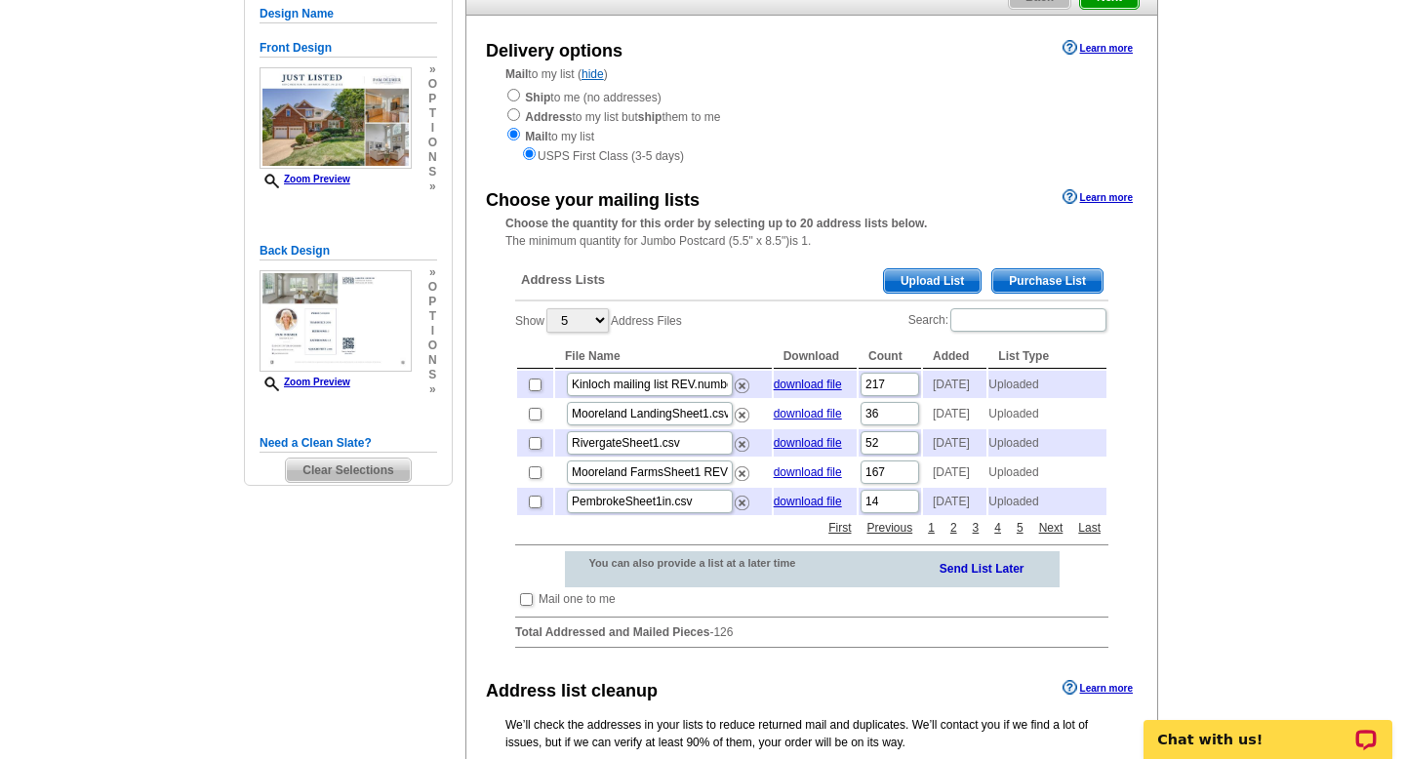
scroll to position [205, 0]
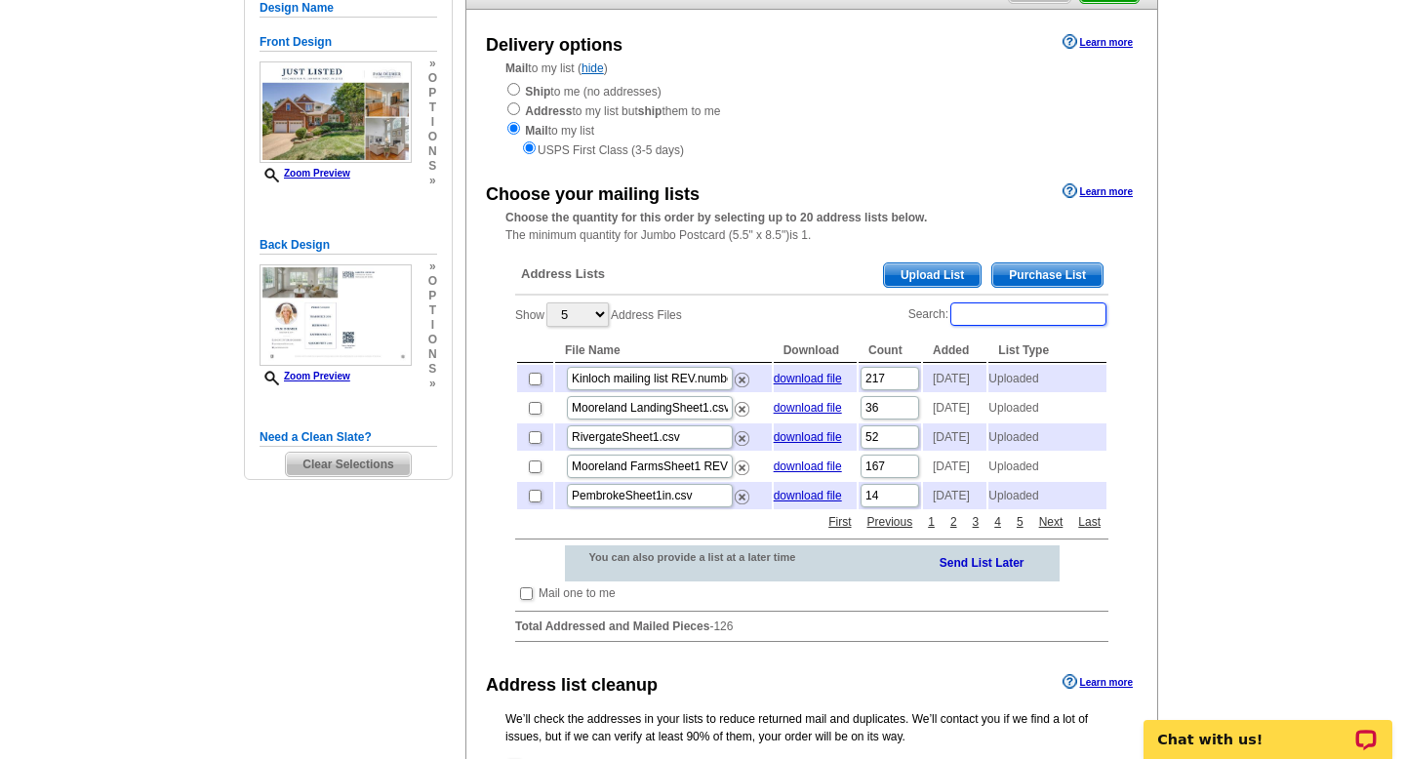
click at [1010, 310] on input "Search:" at bounding box center [1028, 313] width 156 height 23
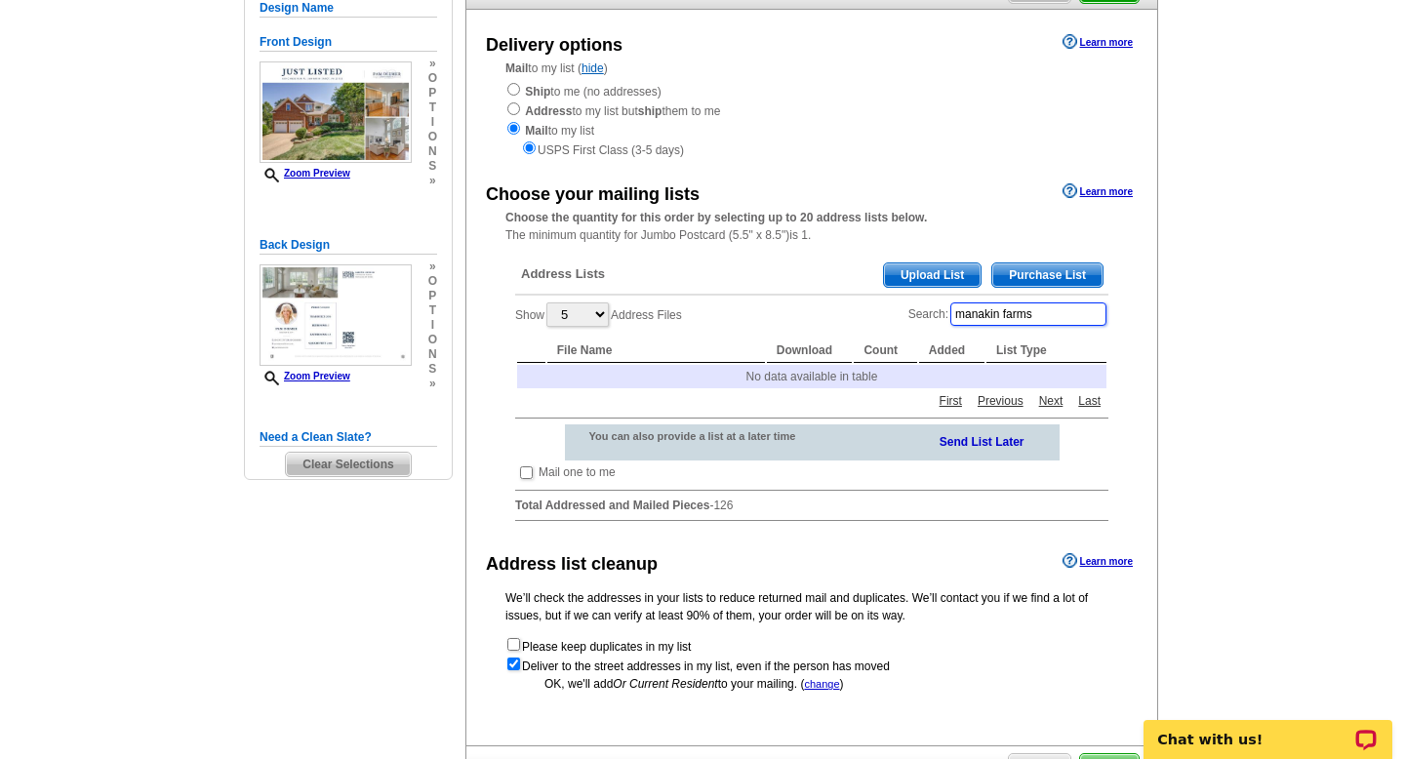
drag, startPoint x: 1074, startPoint y: 311, endPoint x: 1021, endPoint y: 306, distance: 52.9
click at [1021, 306] on input "manakin farms" at bounding box center [1028, 313] width 156 height 23
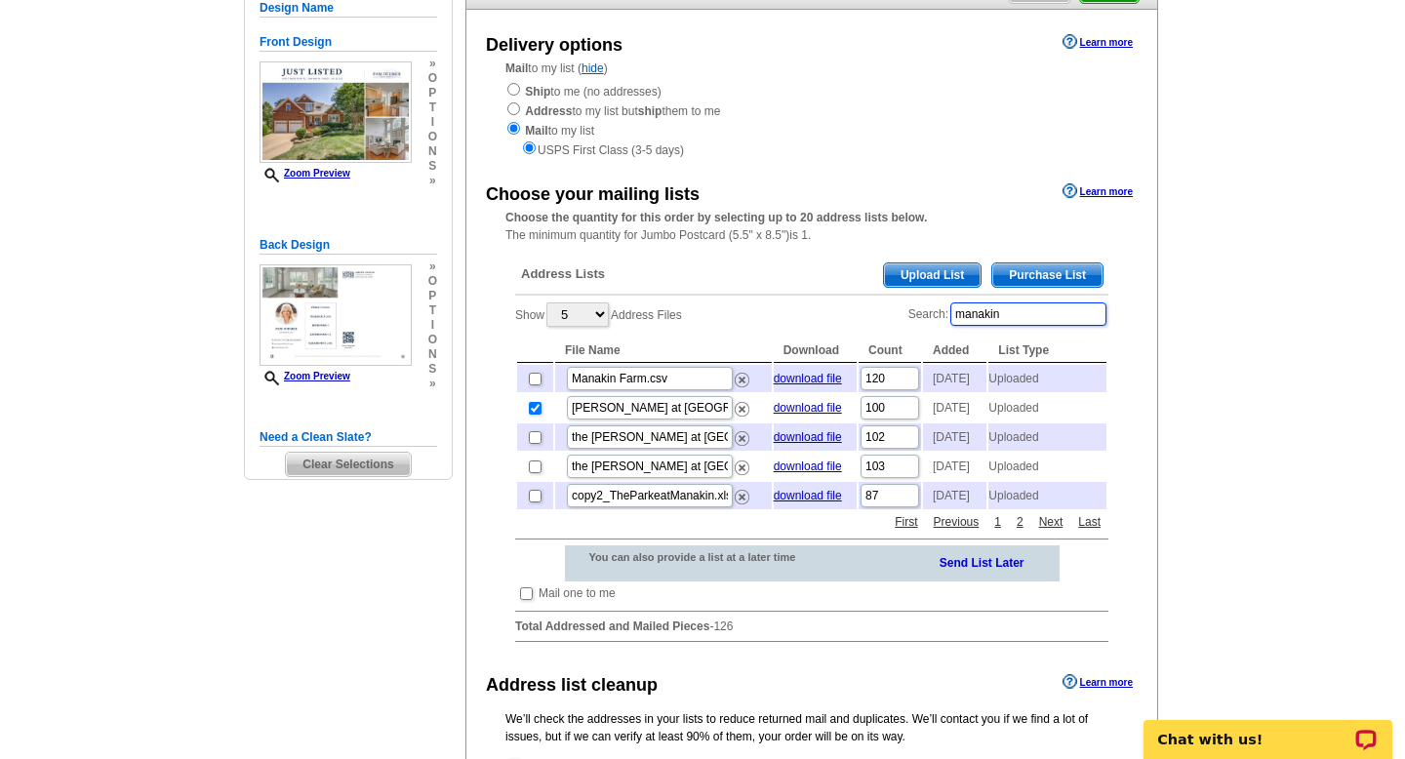
type input "manakin"
click at [533, 378] on input "checkbox" at bounding box center [535, 379] width 13 height 13
checkbox input "true"
click at [536, 415] on input "checkbox" at bounding box center [535, 408] width 13 height 13
checkbox input "false"
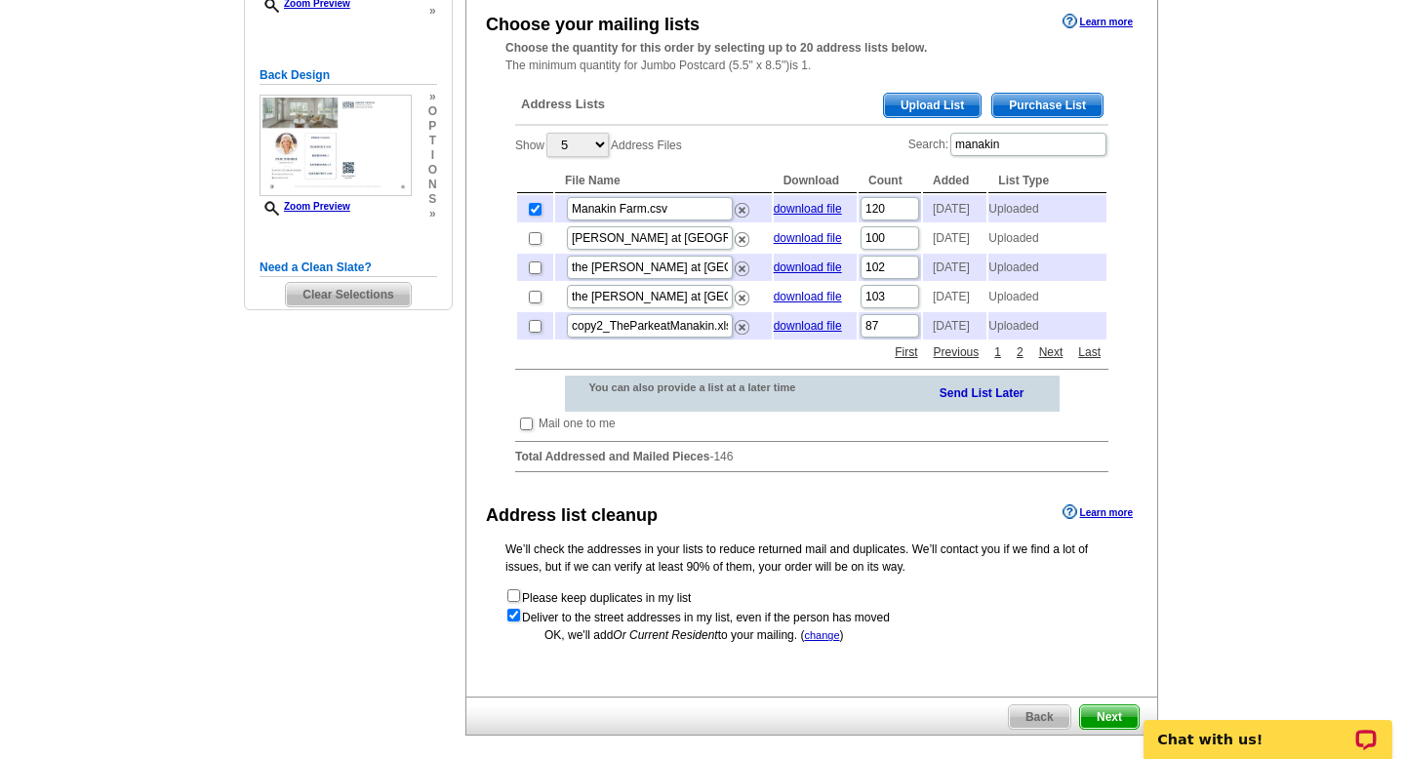
scroll to position [561, 0]
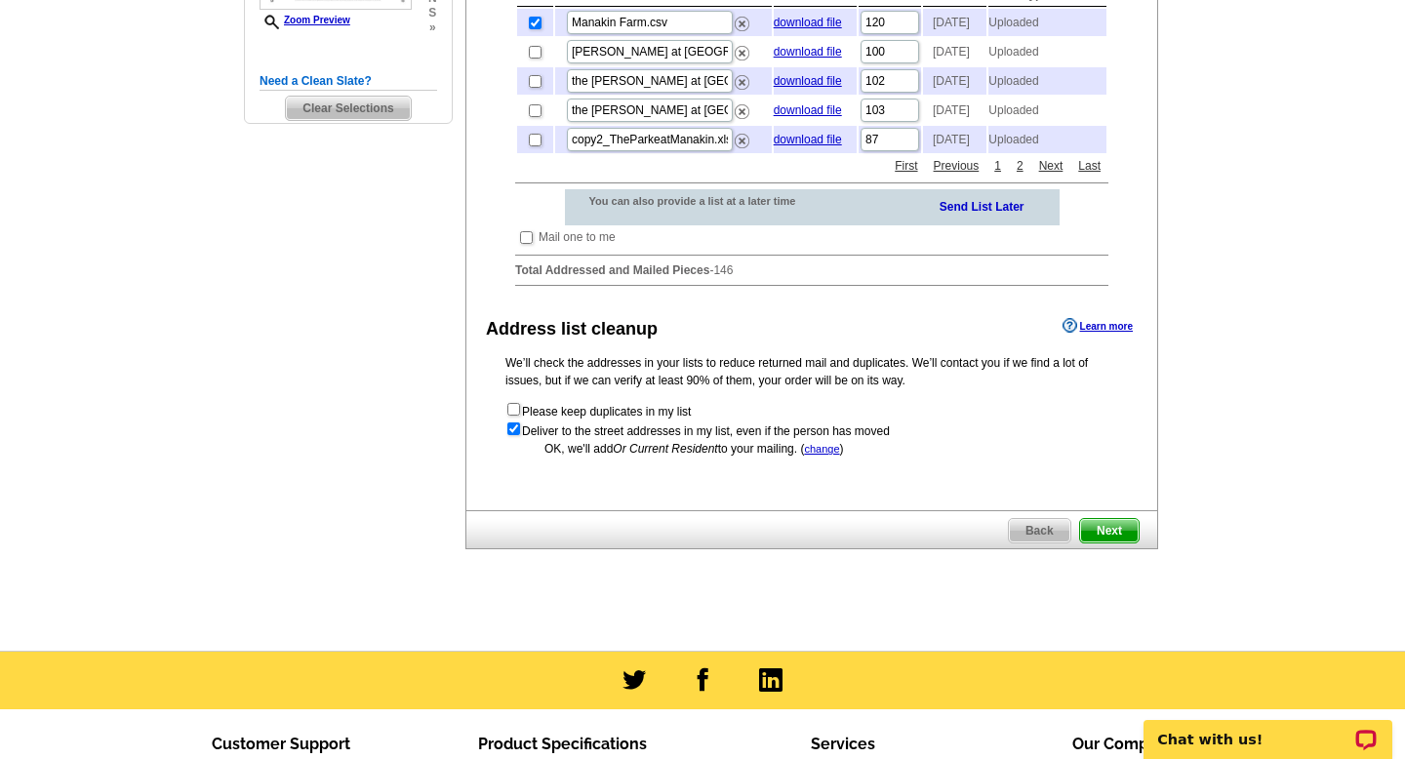
click at [1119, 542] on span "Next" at bounding box center [1109, 530] width 59 height 23
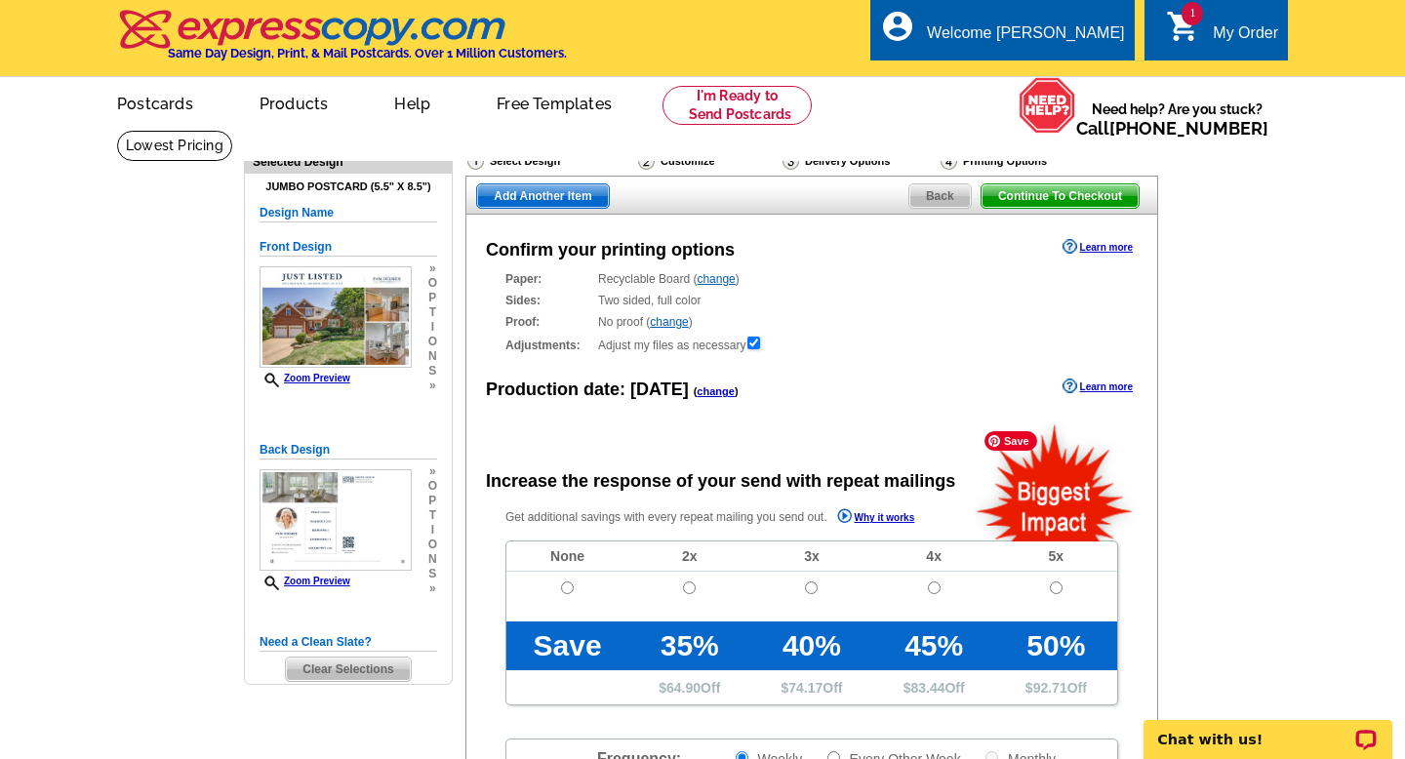
radio input "false"
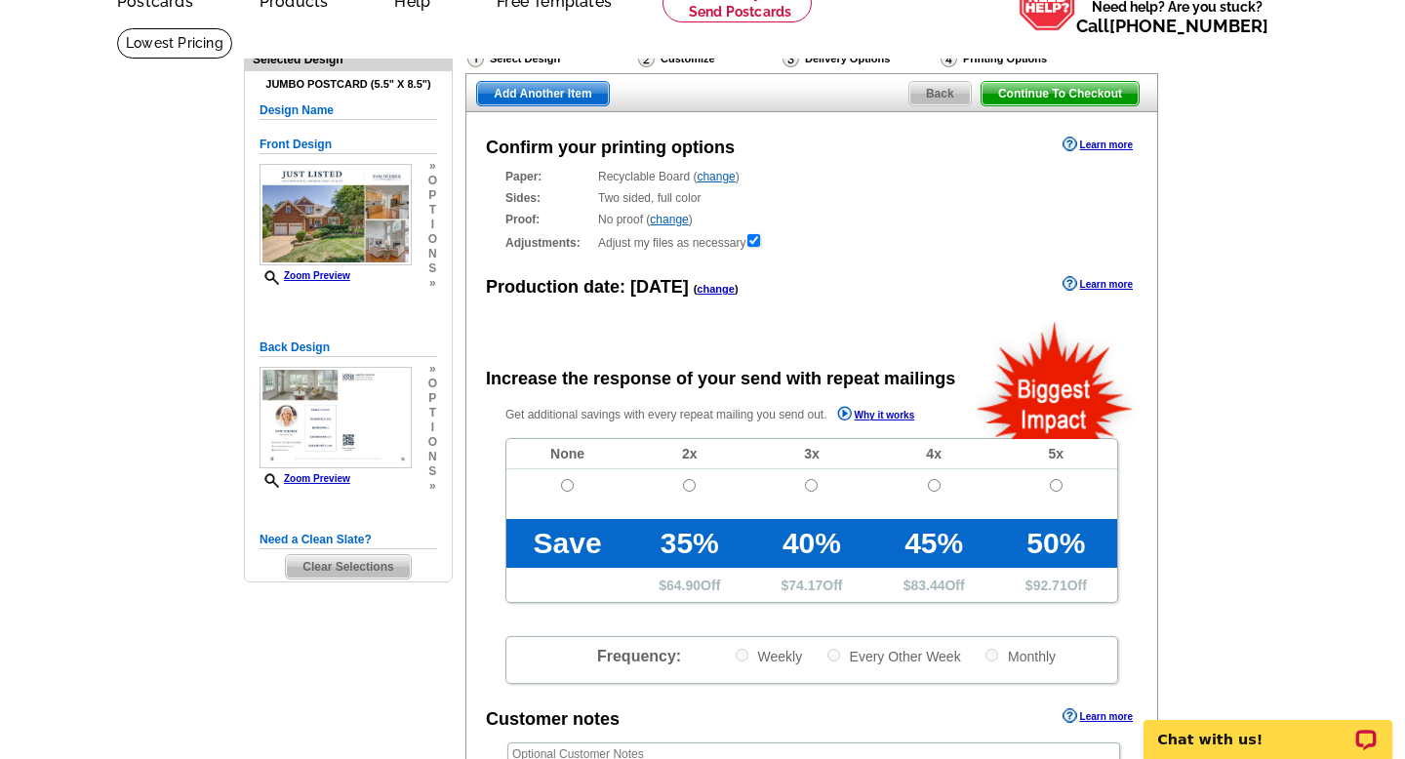
scroll to position [101, 0]
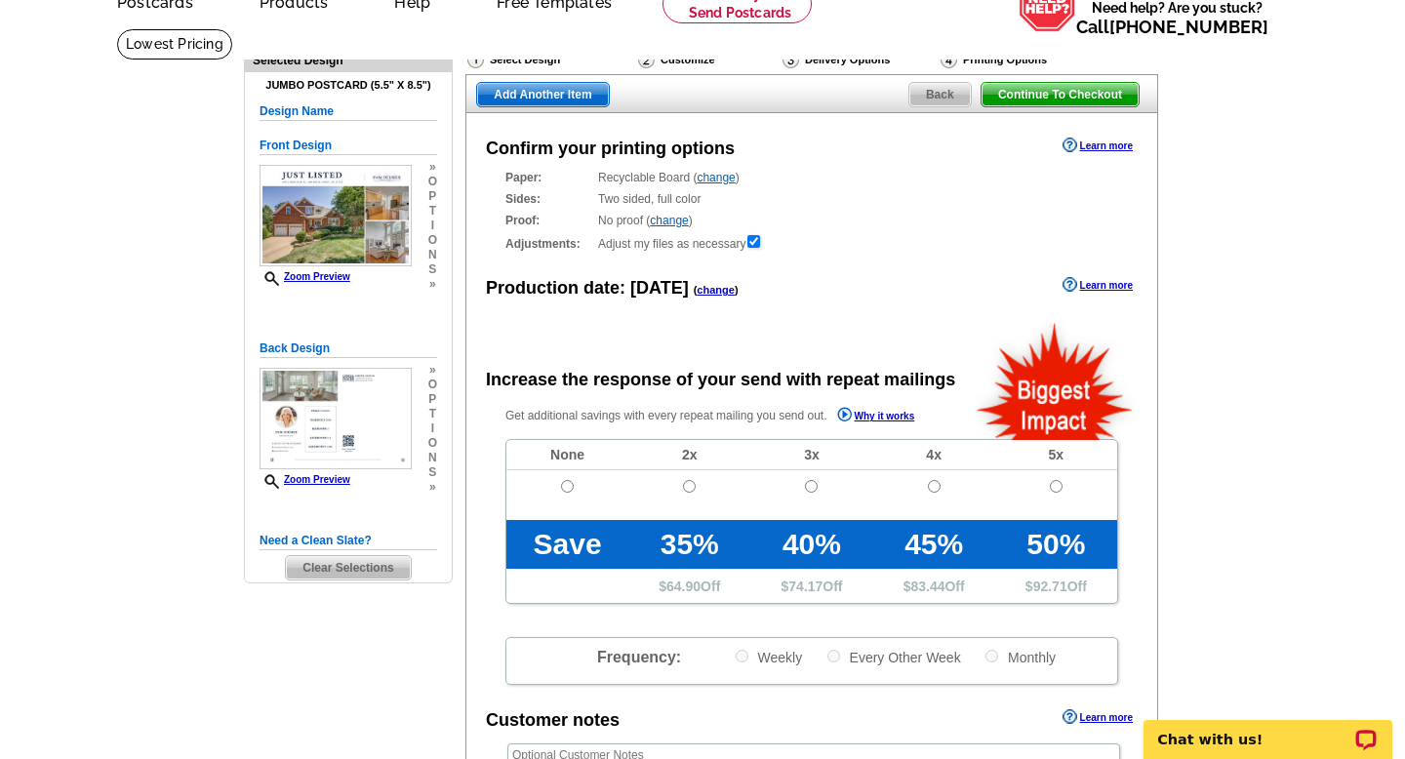
click at [1101, 95] on span "Continue To Checkout" at bounding box center [1059, 94] width 157 height 23
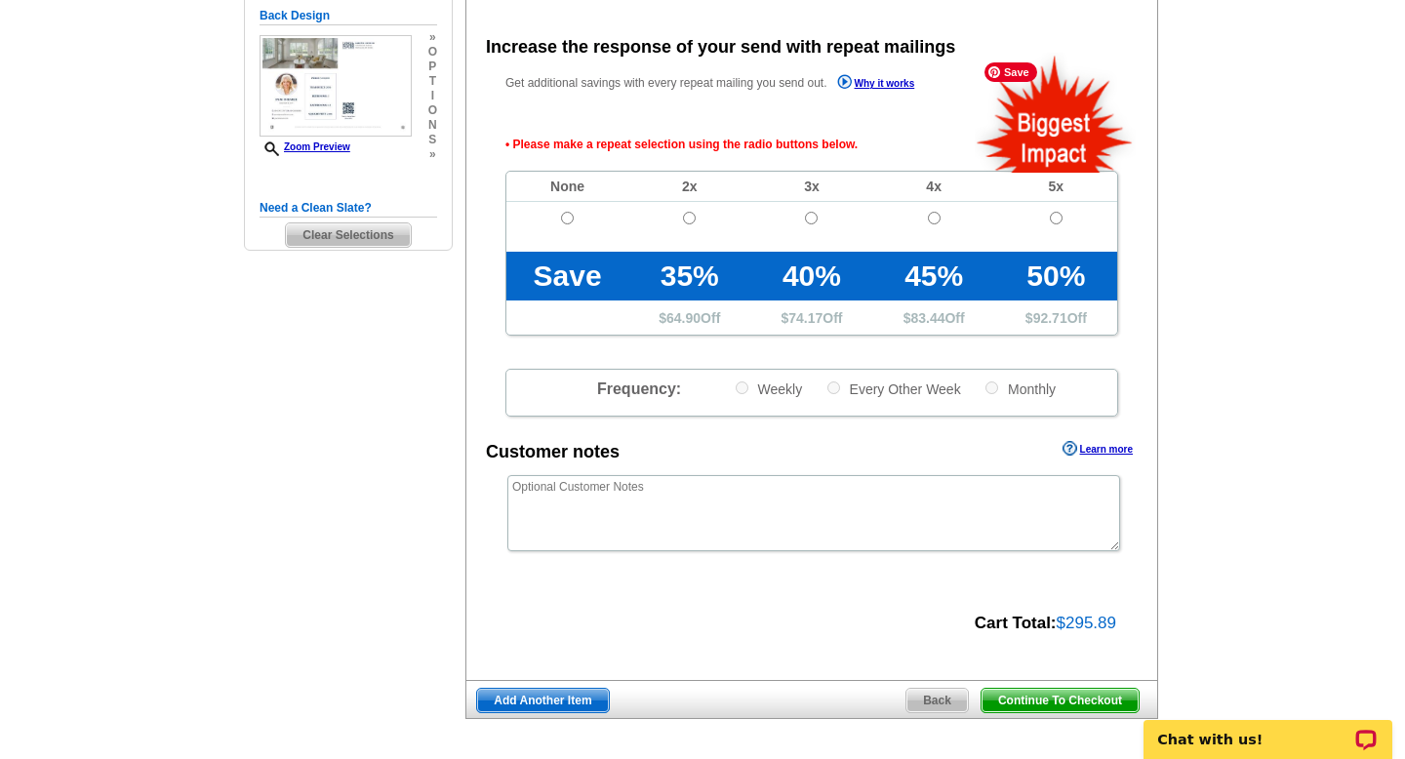
scroll to position [435, 0]
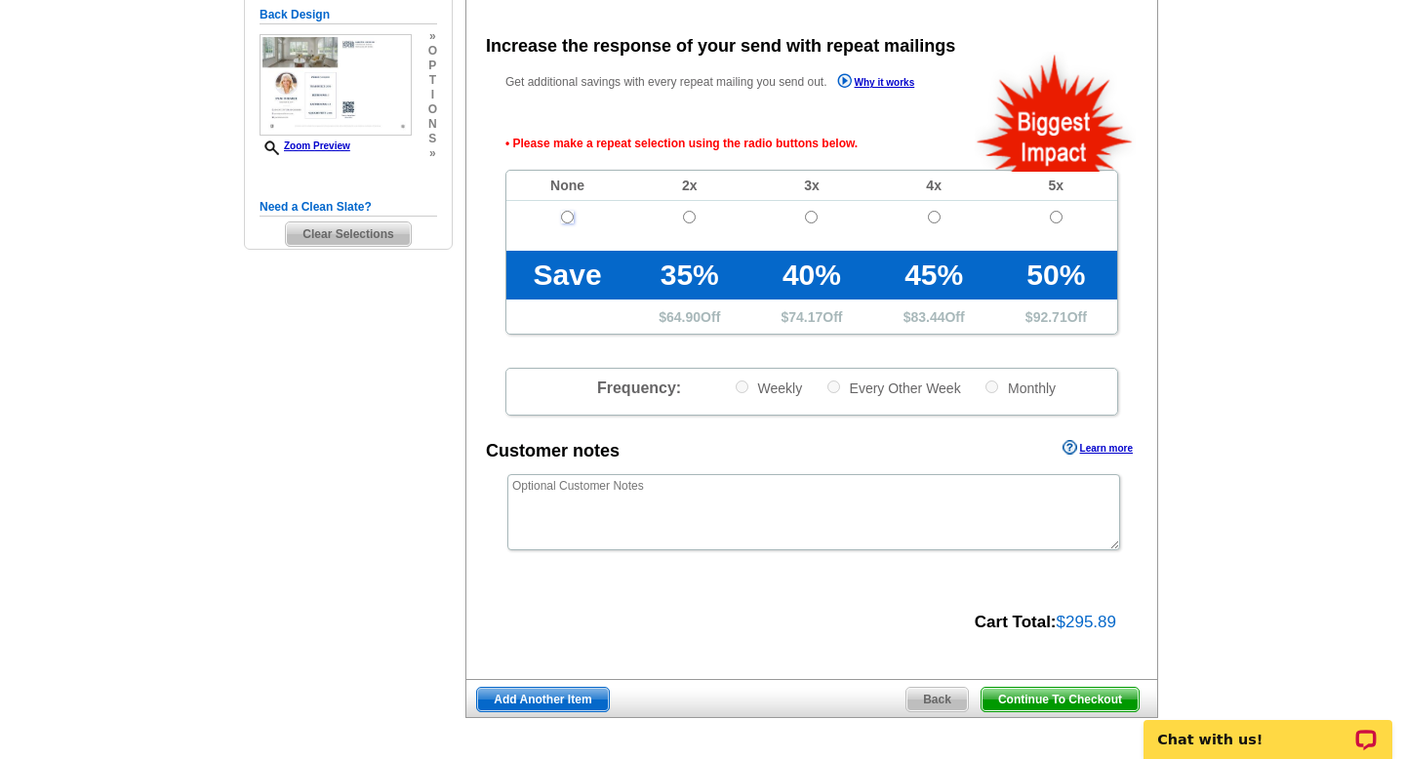
click at [565, 218] on input "radio" at bounding box center [567, 217] width 13 height 13
radio input "true"
click at [1055, 699] on span "Continue To Checkout" at bounding box center [1059, 699] width 157 height 23
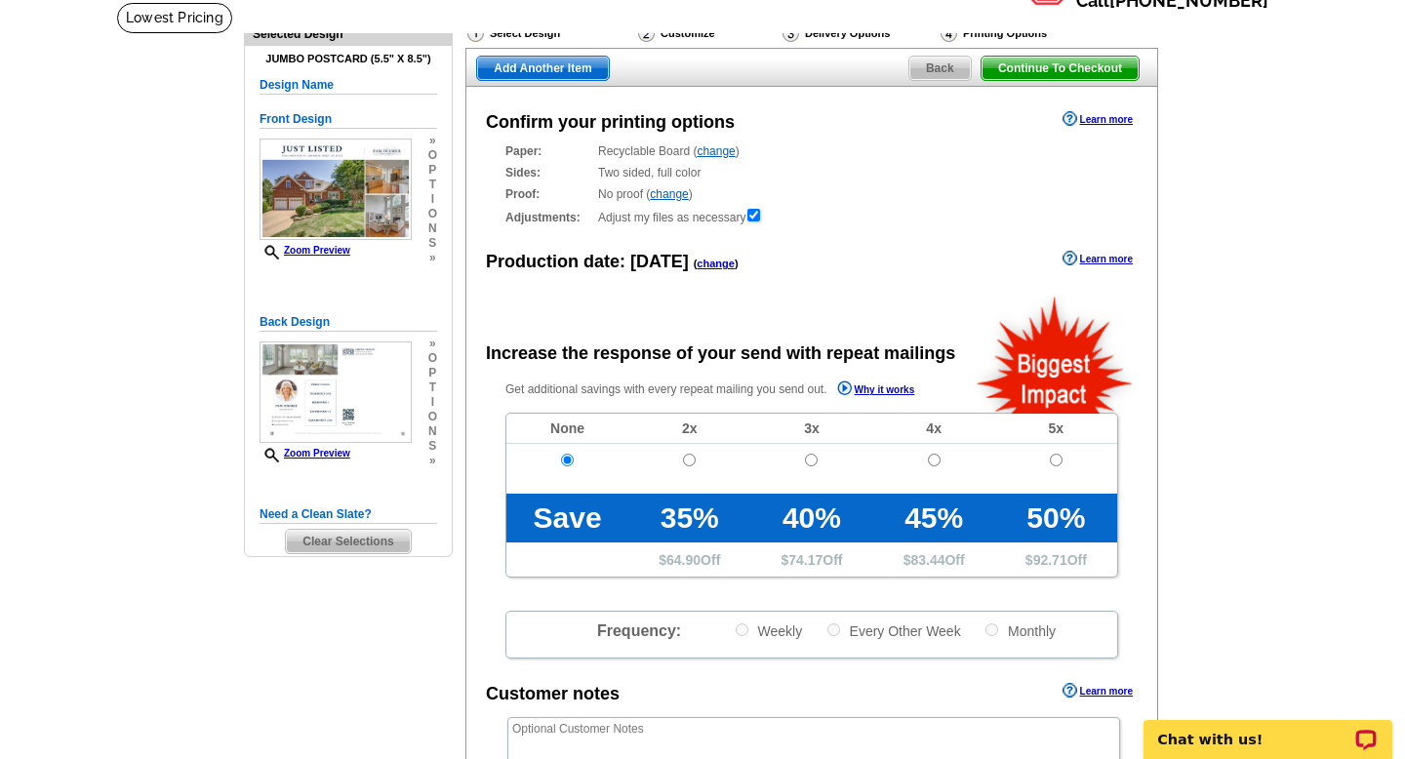
scroll to position [112, 0]
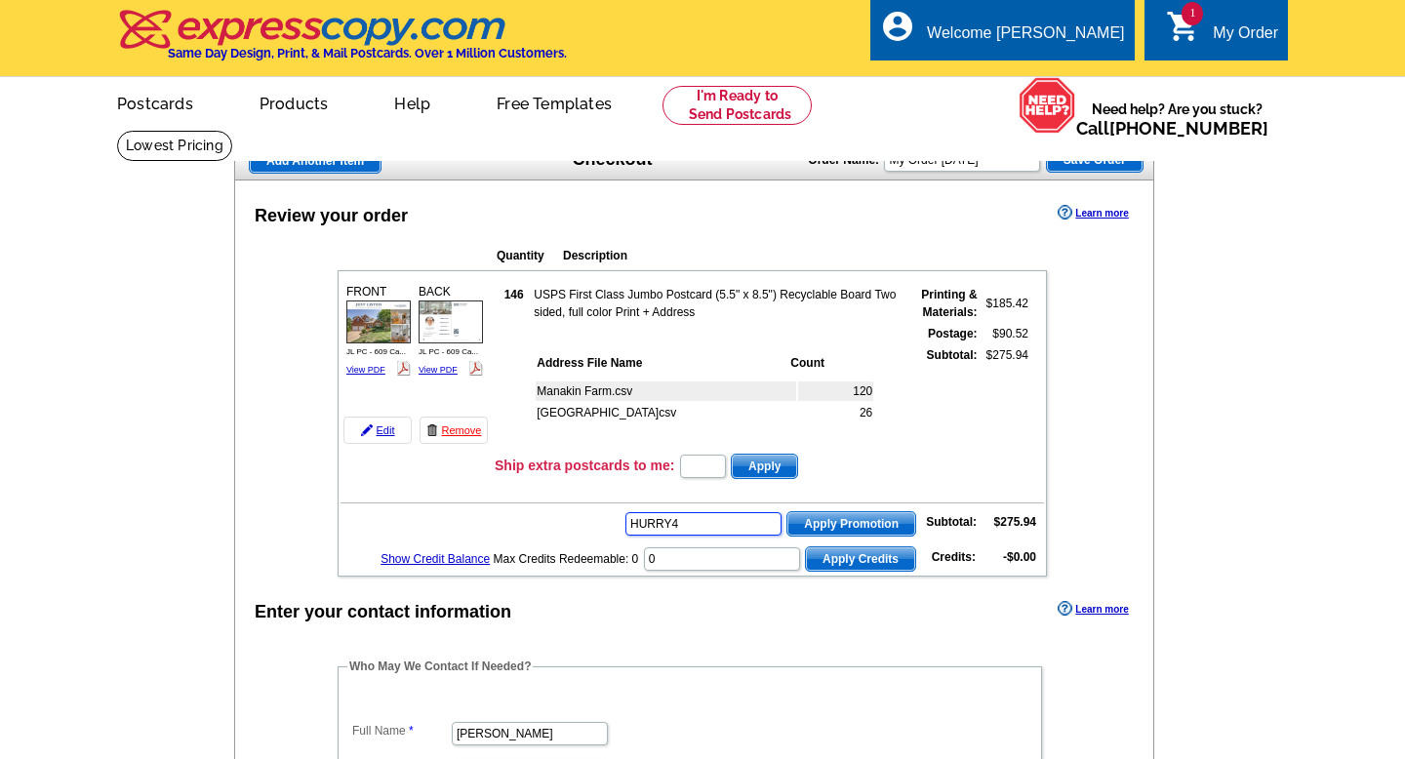
type input "HURRY40"
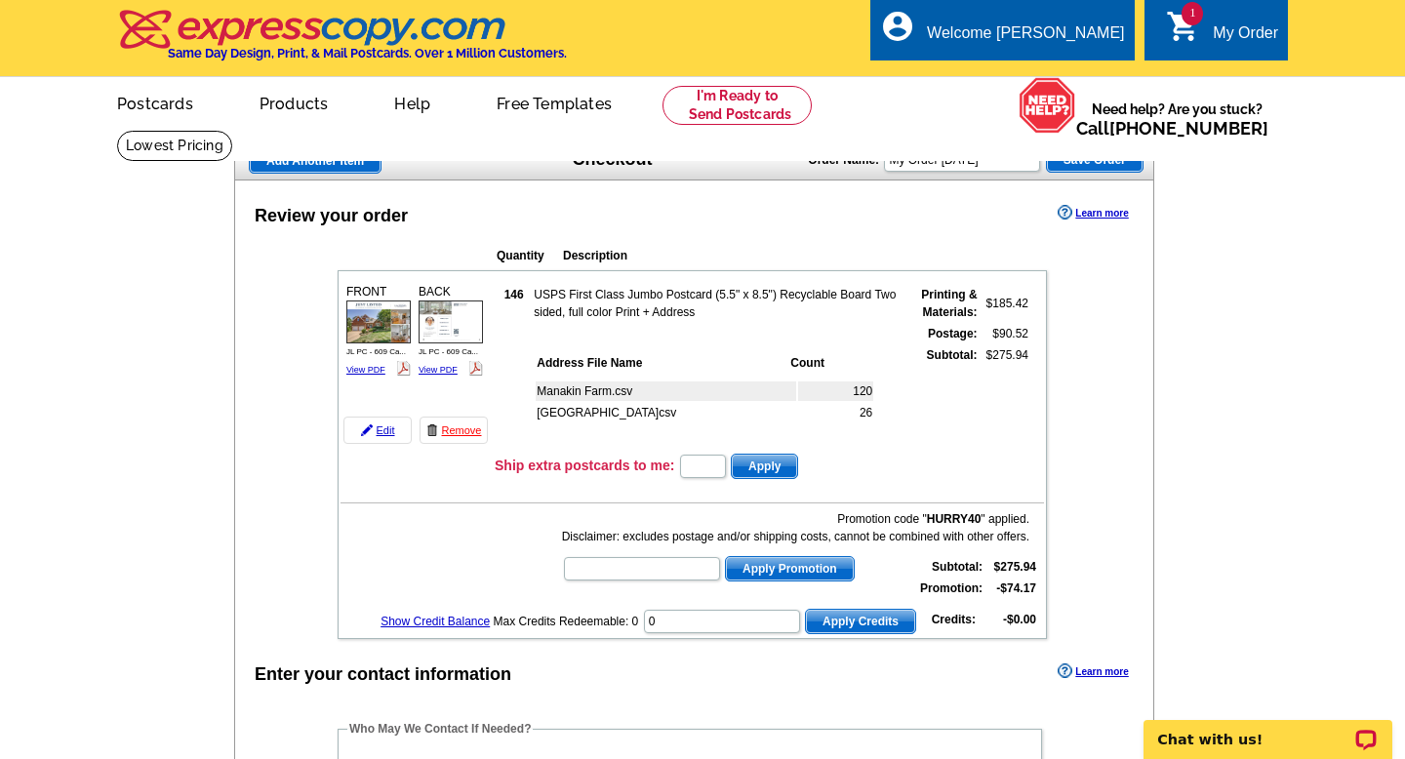
click at [1103, 163] on span "Save Order" at bounding box center [1095, 159] width 96 height 23
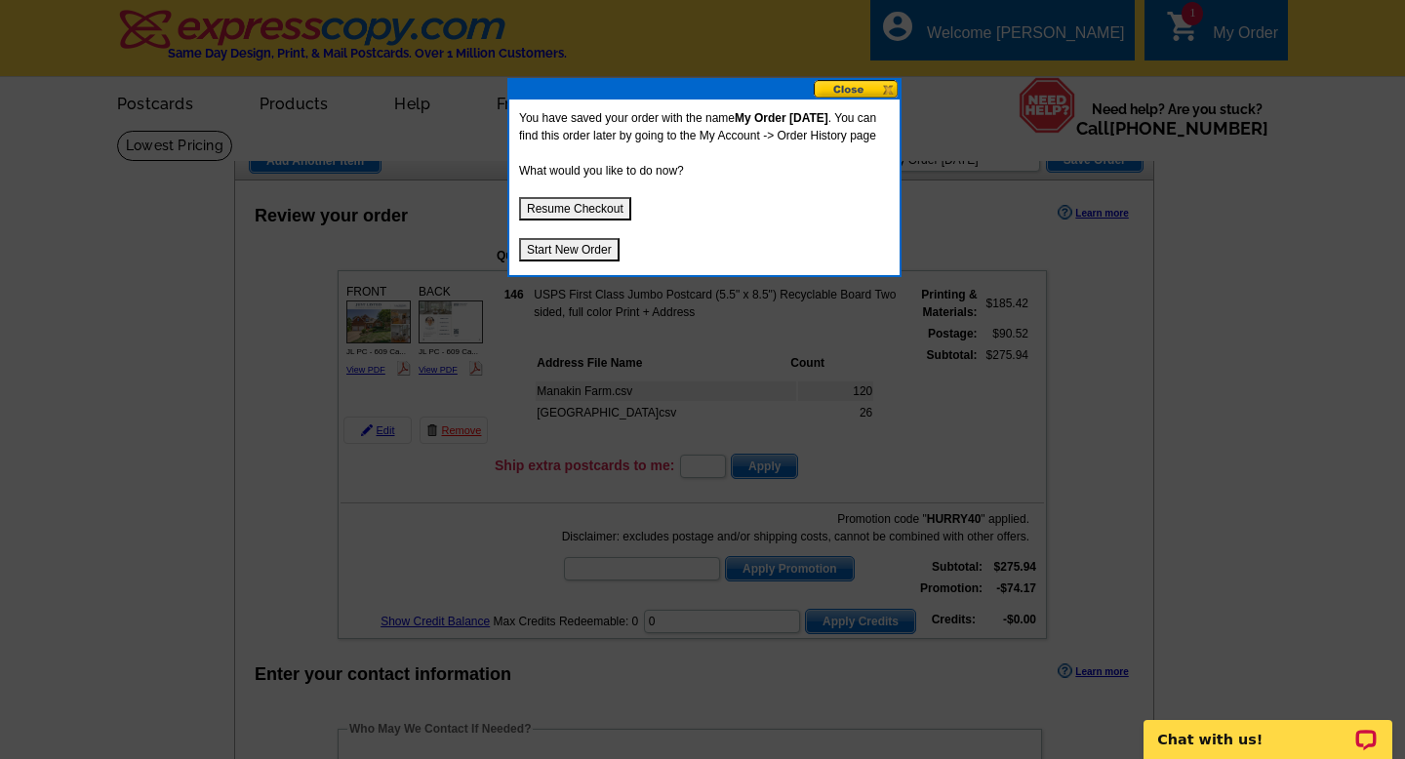
click at [860, 86] on button at bounding box center [856, 89] width 86 height 19
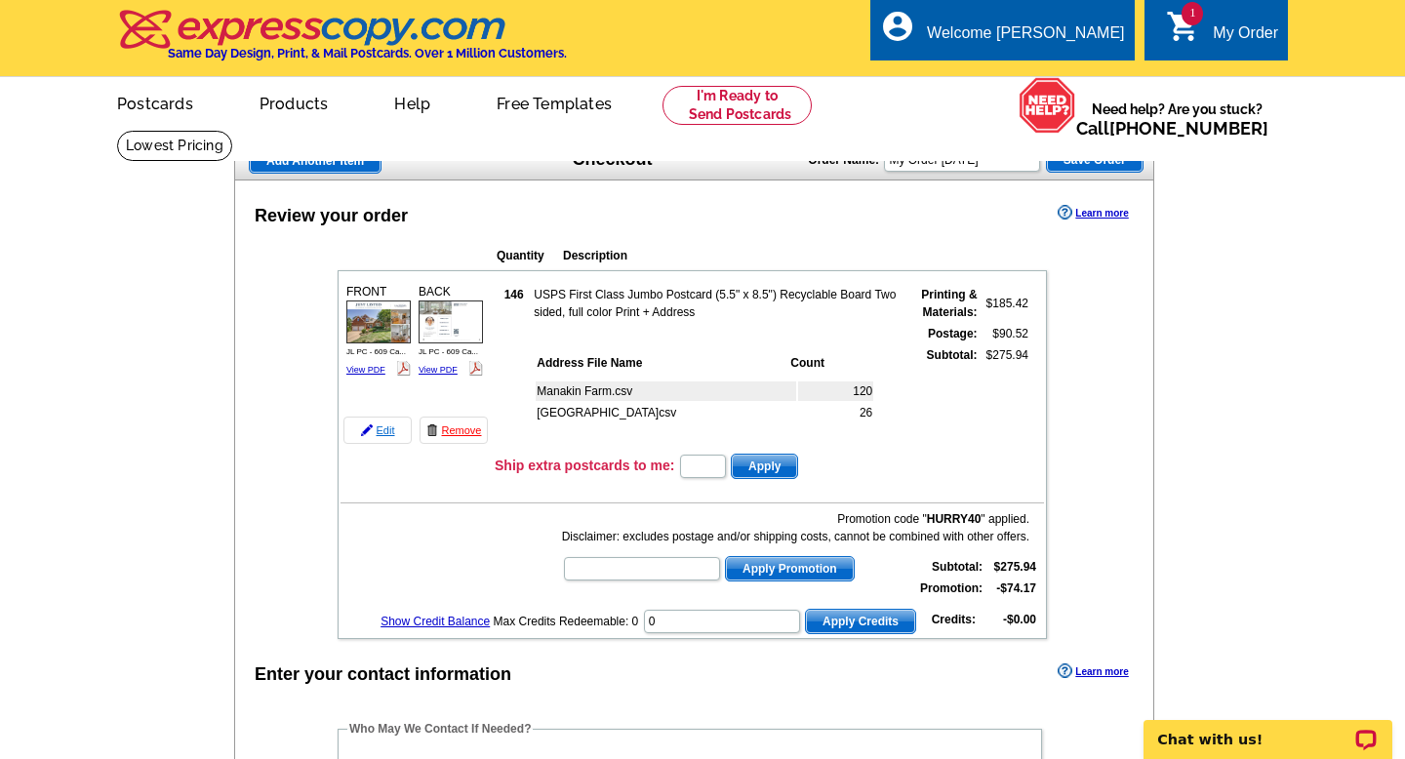
click at [381, 429] on link "Edit" at bounding box center [377, 429] width 68 height 27
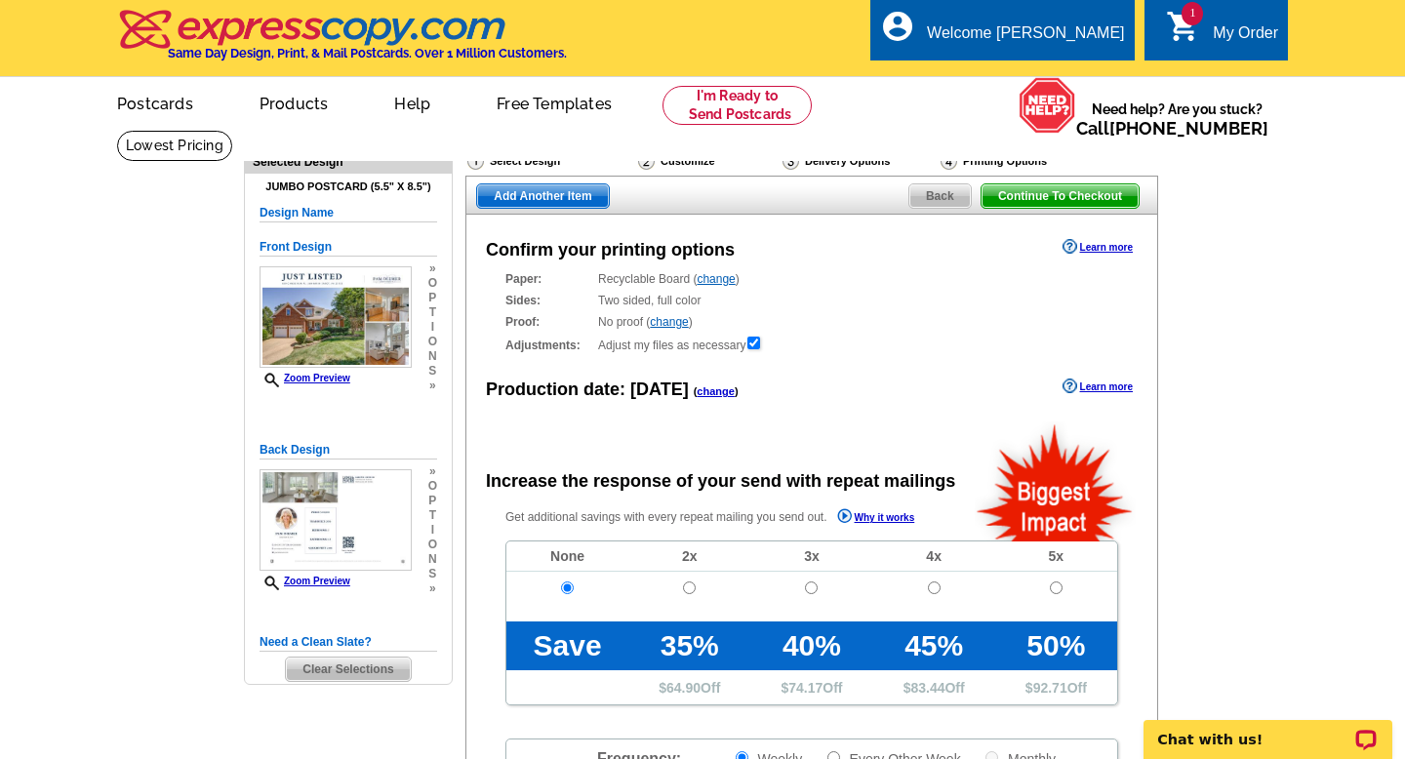
radio input "false"
click at [854, 157] on div "Delivery Options" at bounding box center [859, 163] width 158 height 24
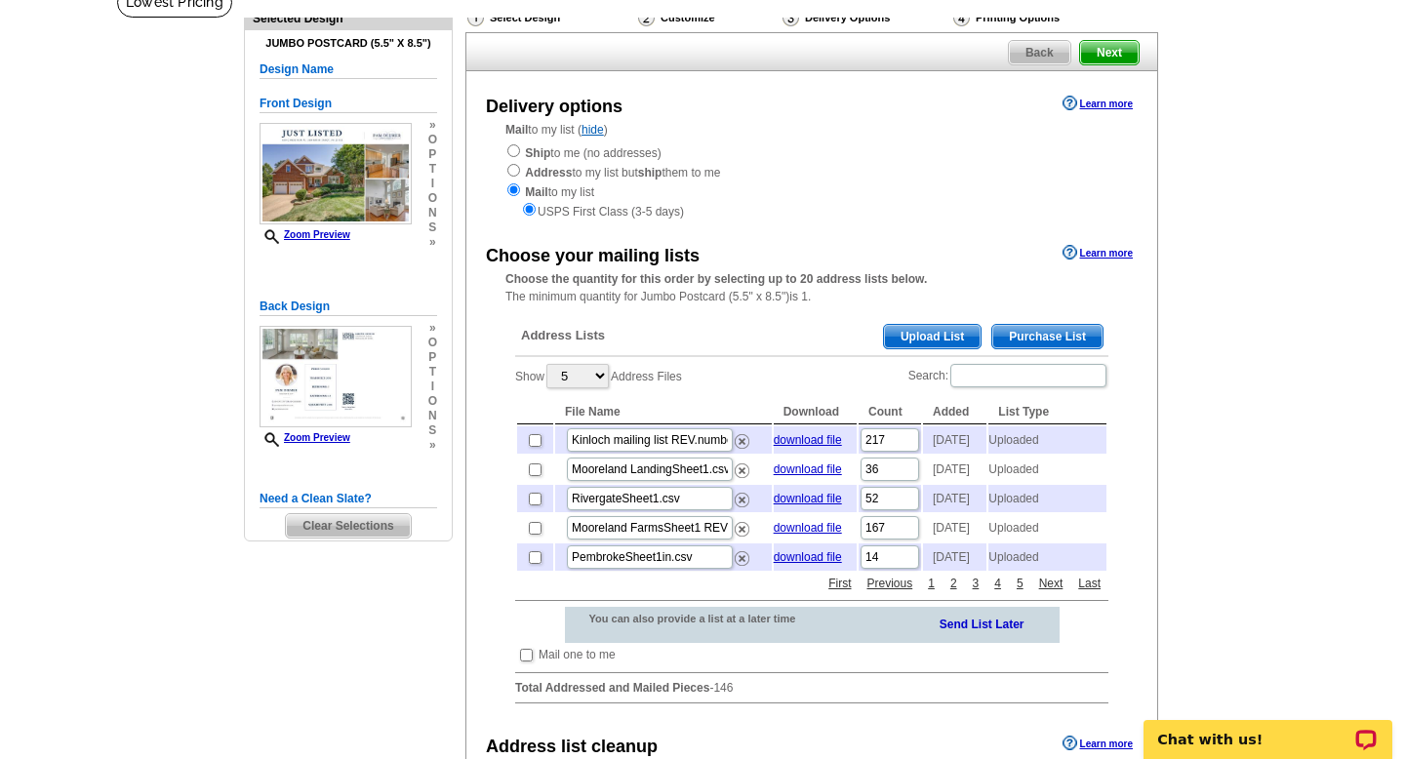
scroll to position [146, 0]
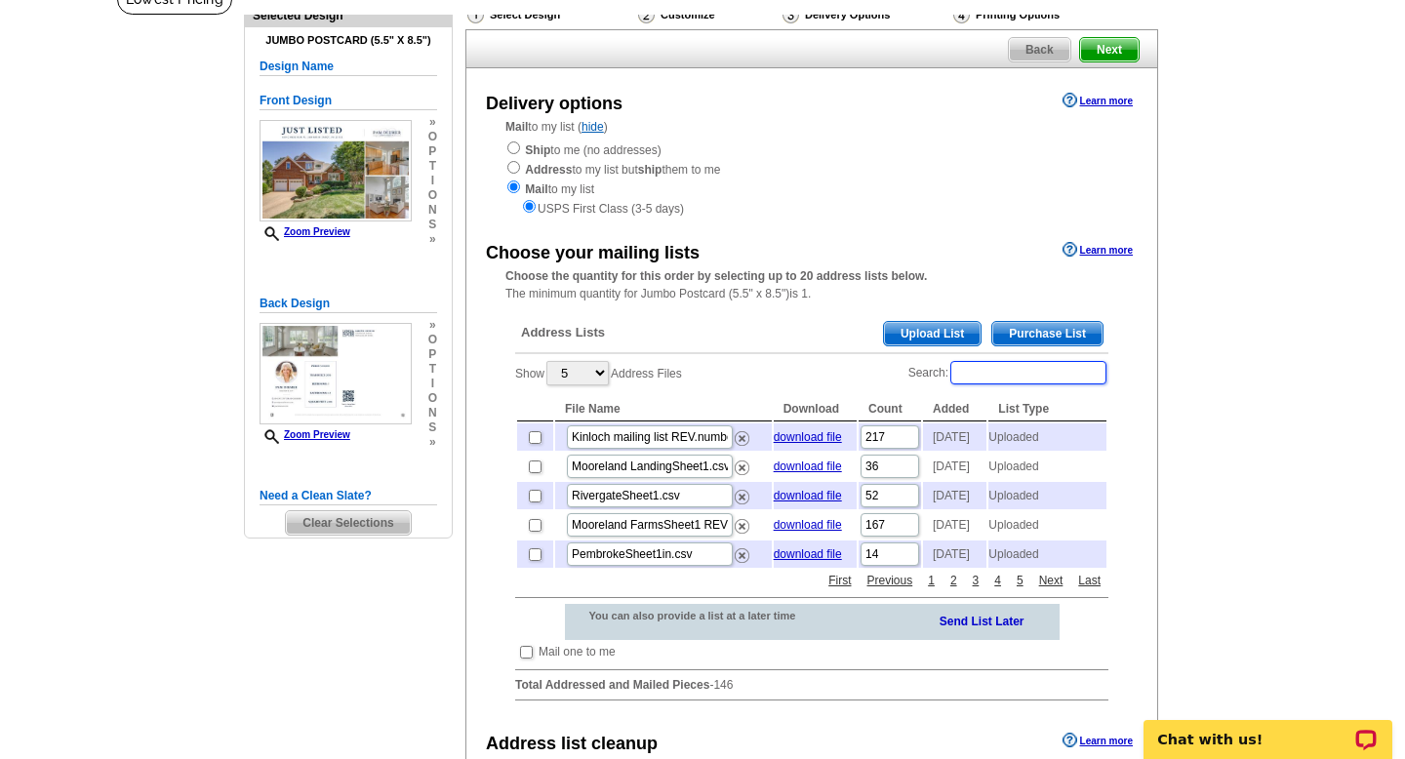
click at [996, 373] on input "Search:" at bounding box center [1028, 372] width 156 height 23
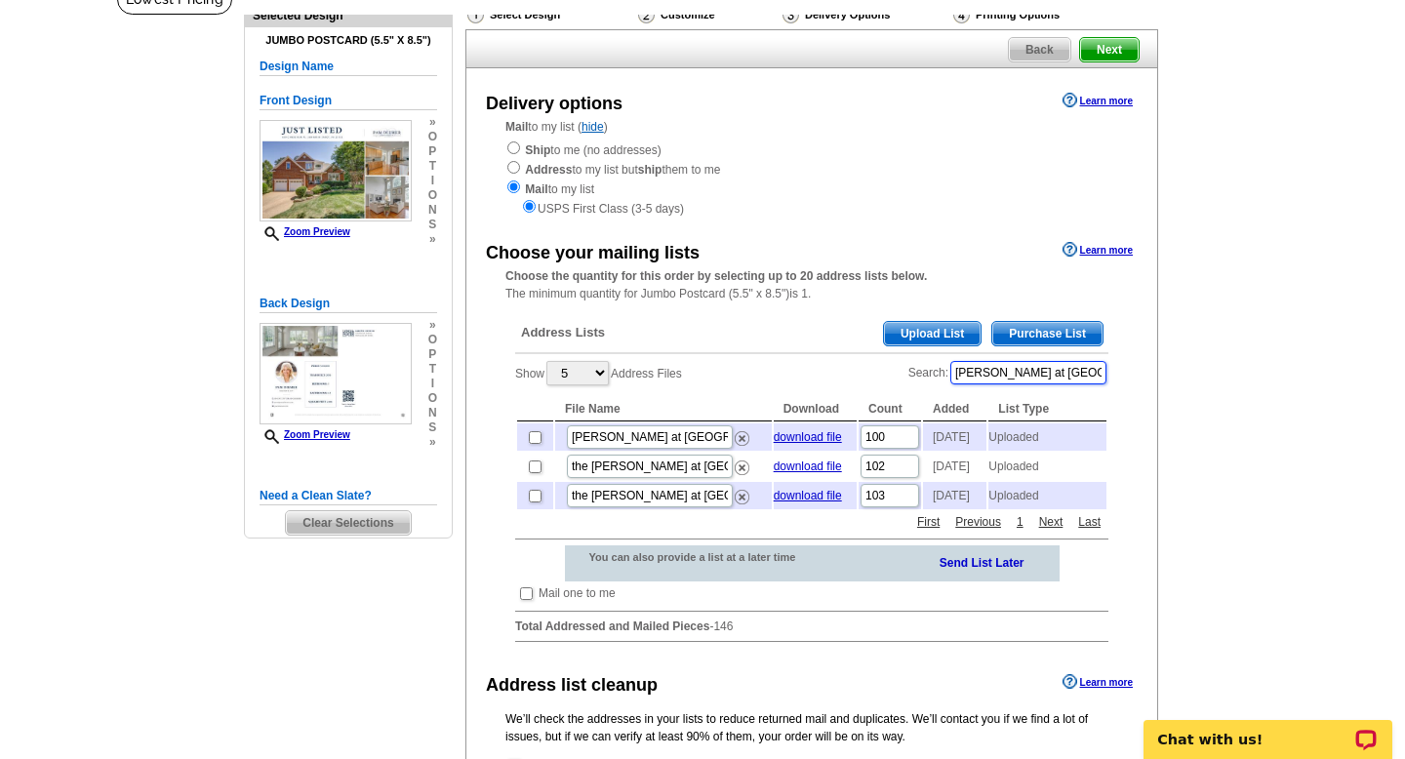
type input "parke at manakin"
click at [530, 439] on input "checkbox" at bounding box center [535, 437] width 13 height 13
checkbox input "true"
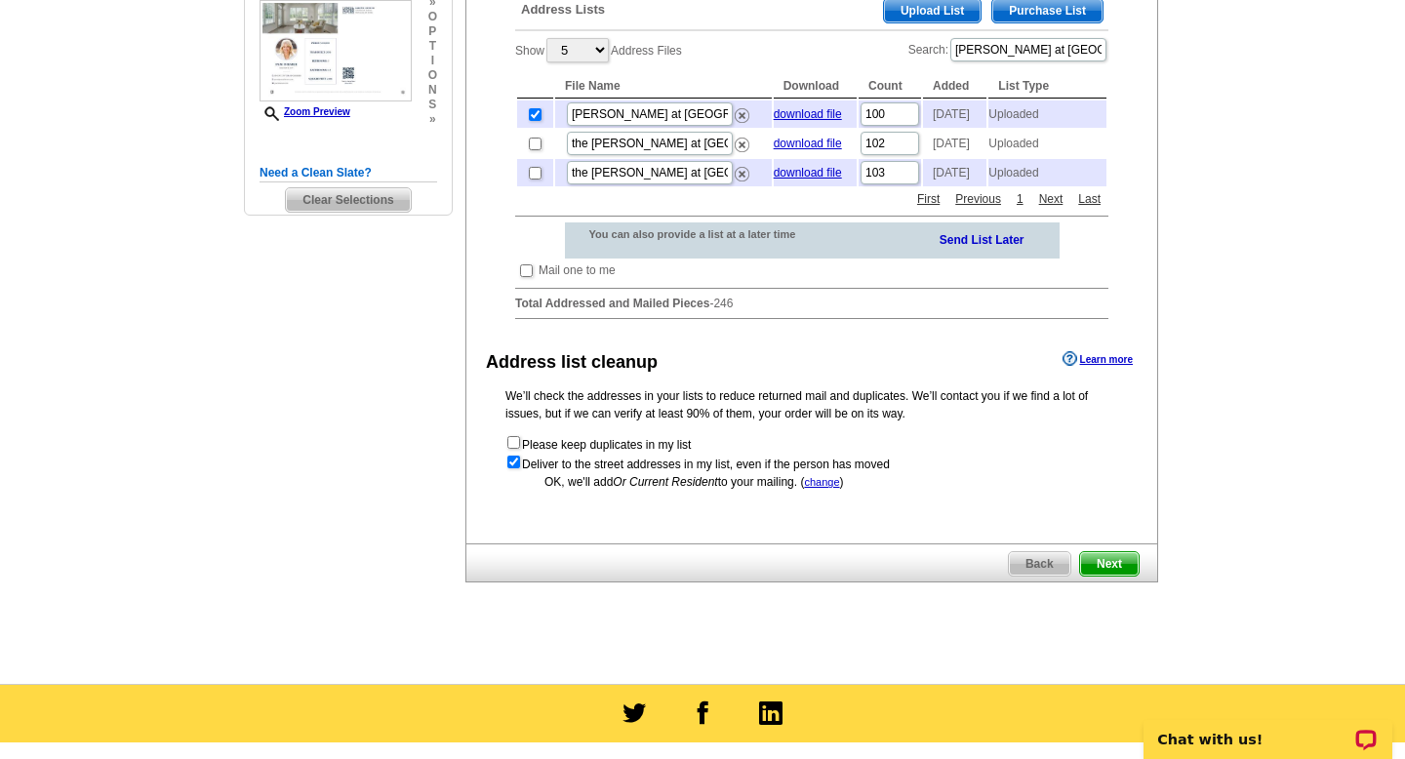
scroll to position [487, 0]
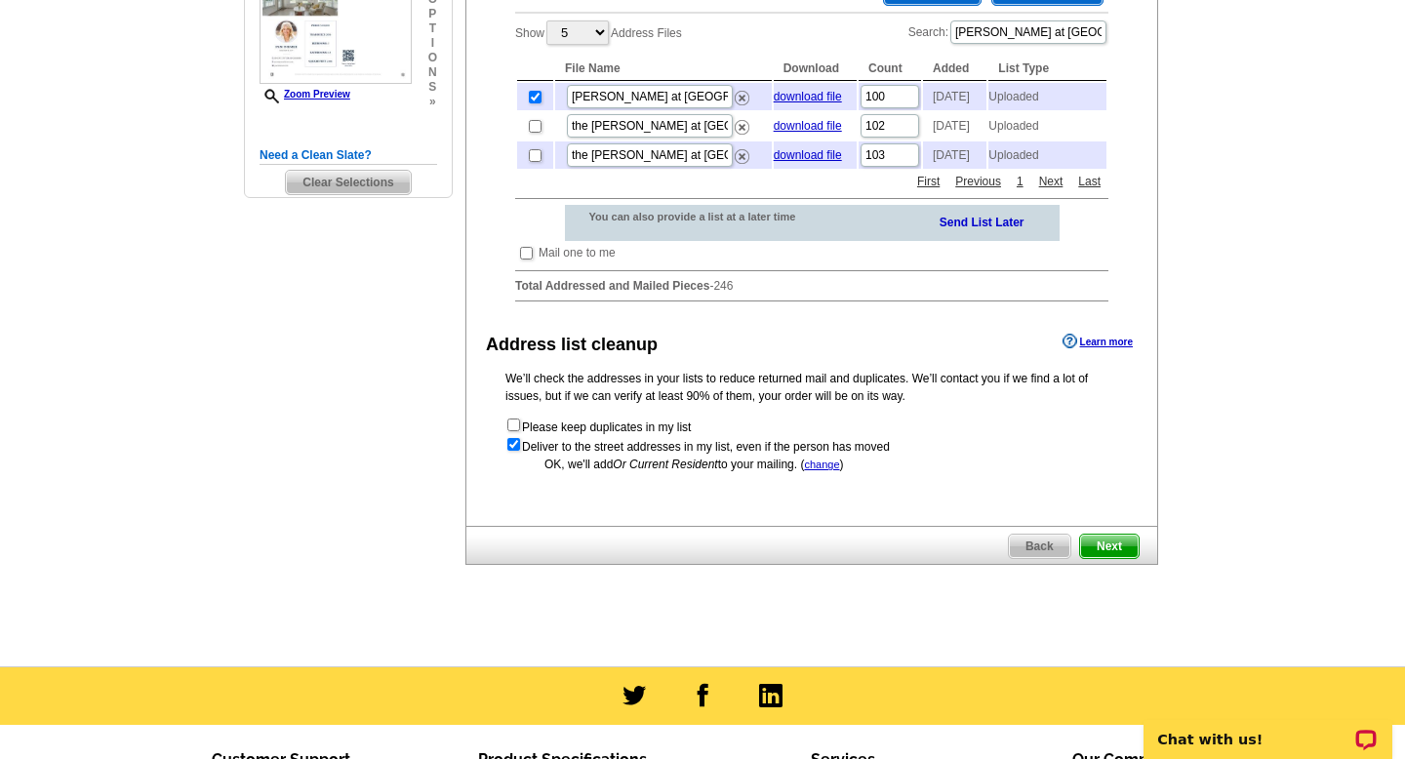
click at [1108, 558] on span "Next" at bounding box center [1109, 546] width 59 height 23
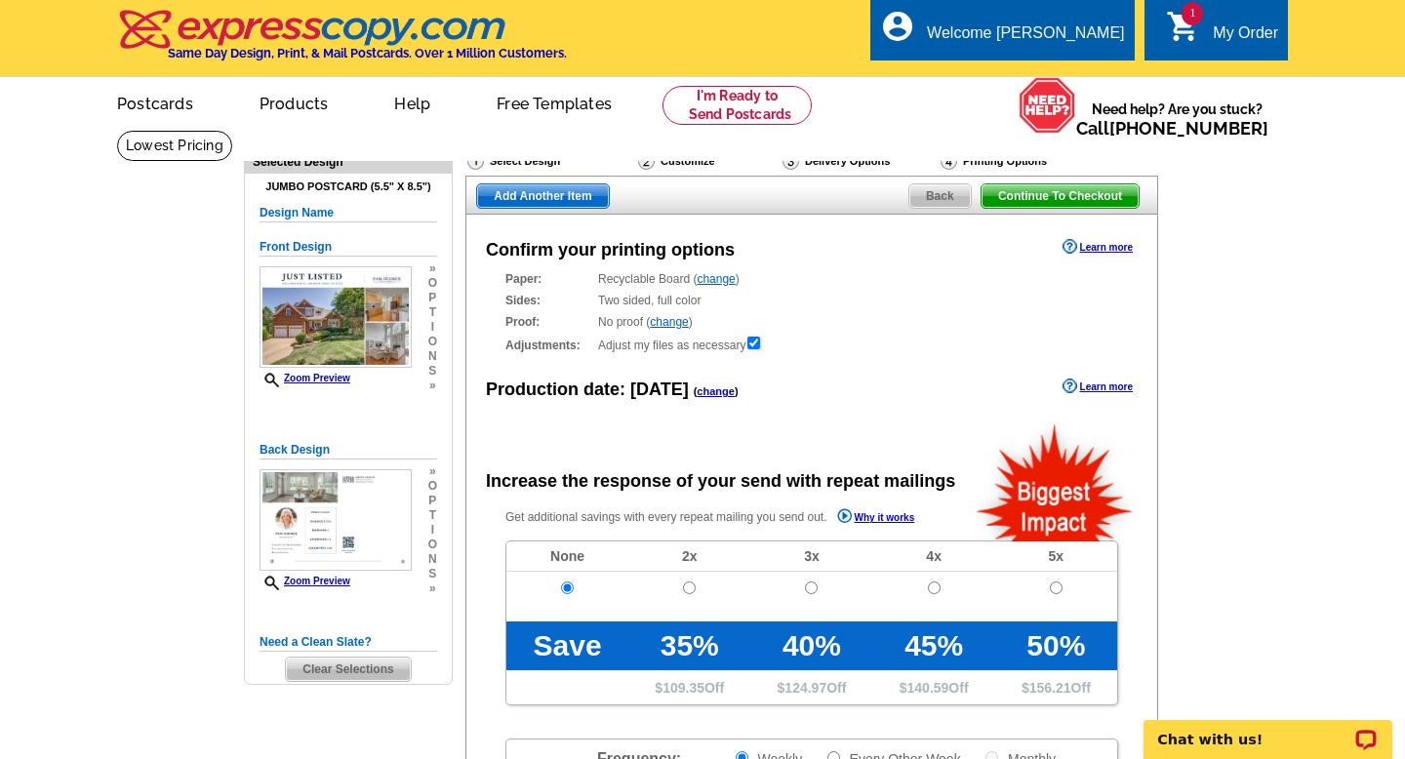
radio input "false"
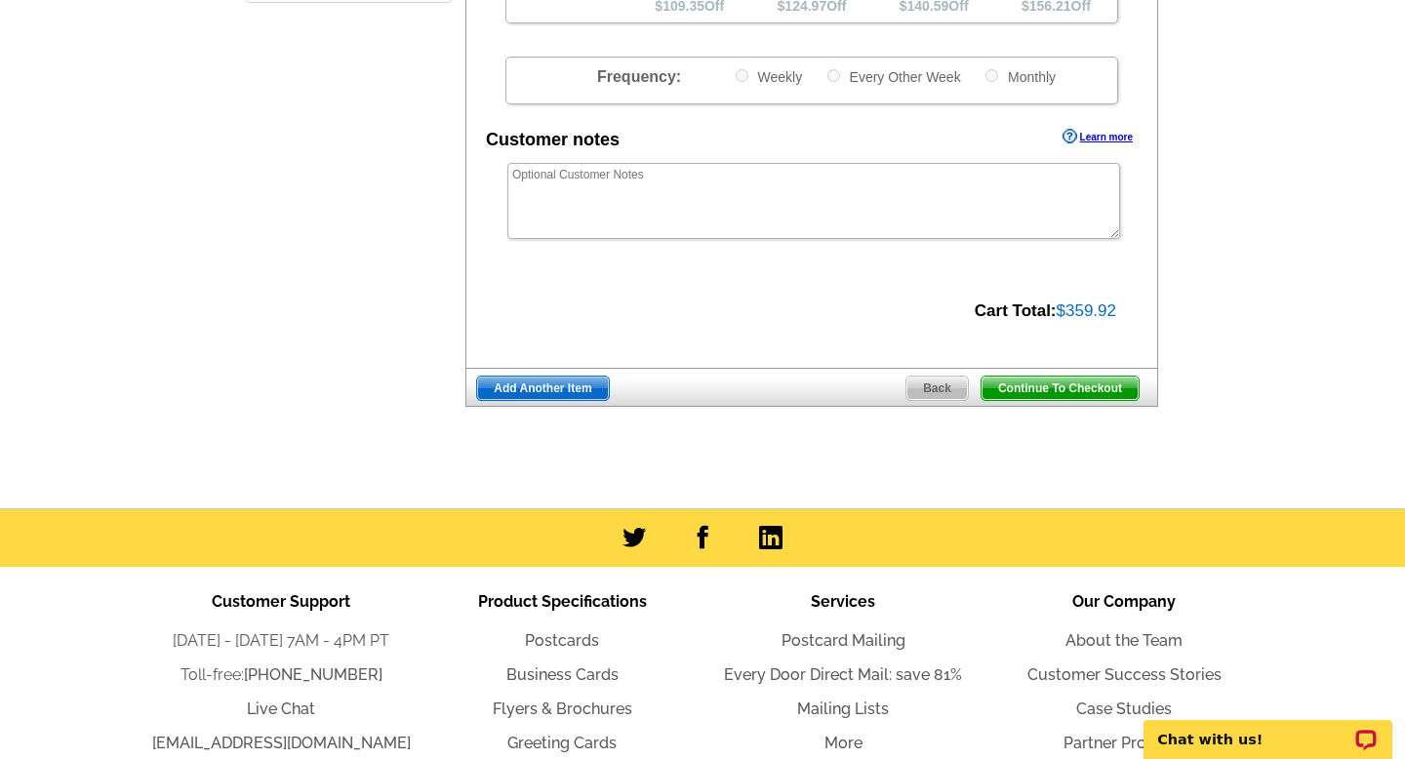
scroll to position [708, 0]
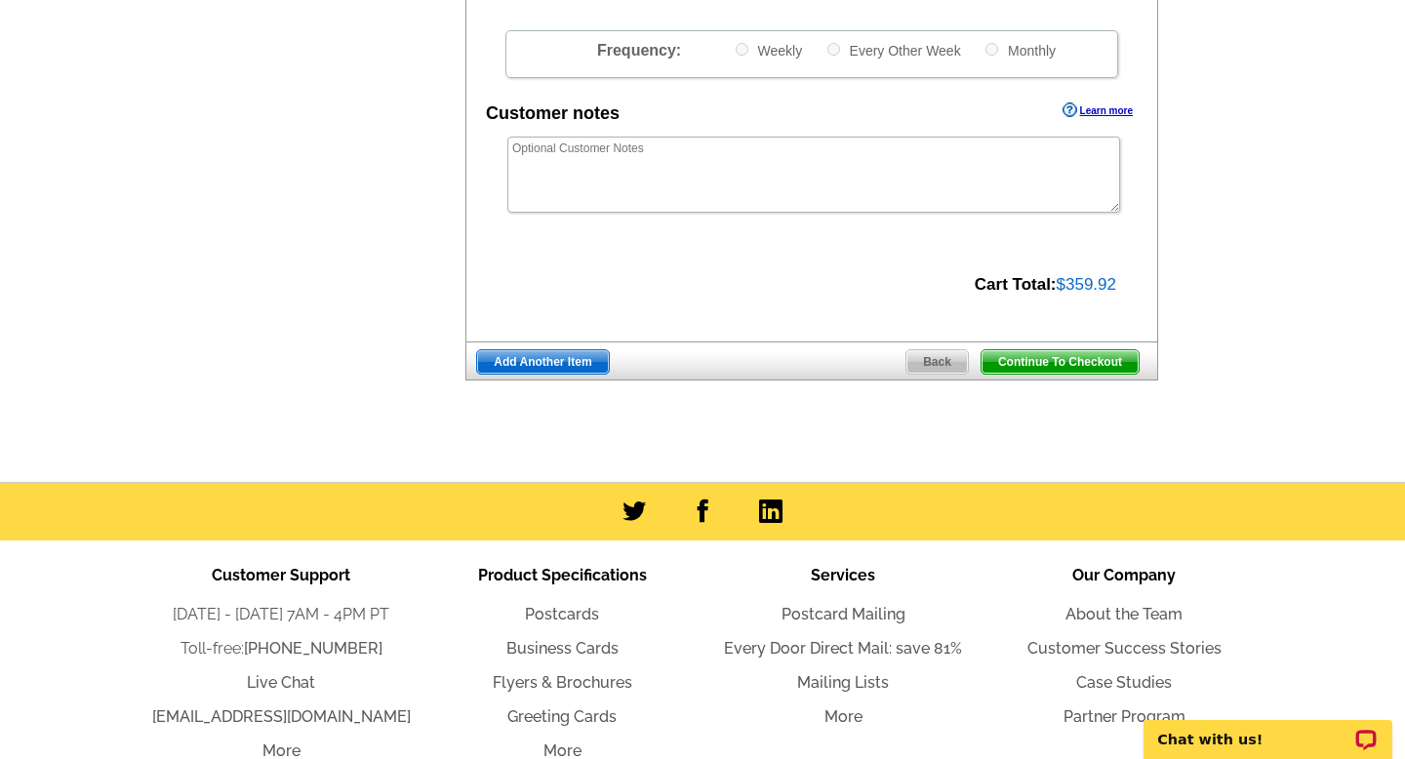
click at [1046, 359] on span "Continue To Checkout" at bounding box center [1059, 361] width 157 height 23
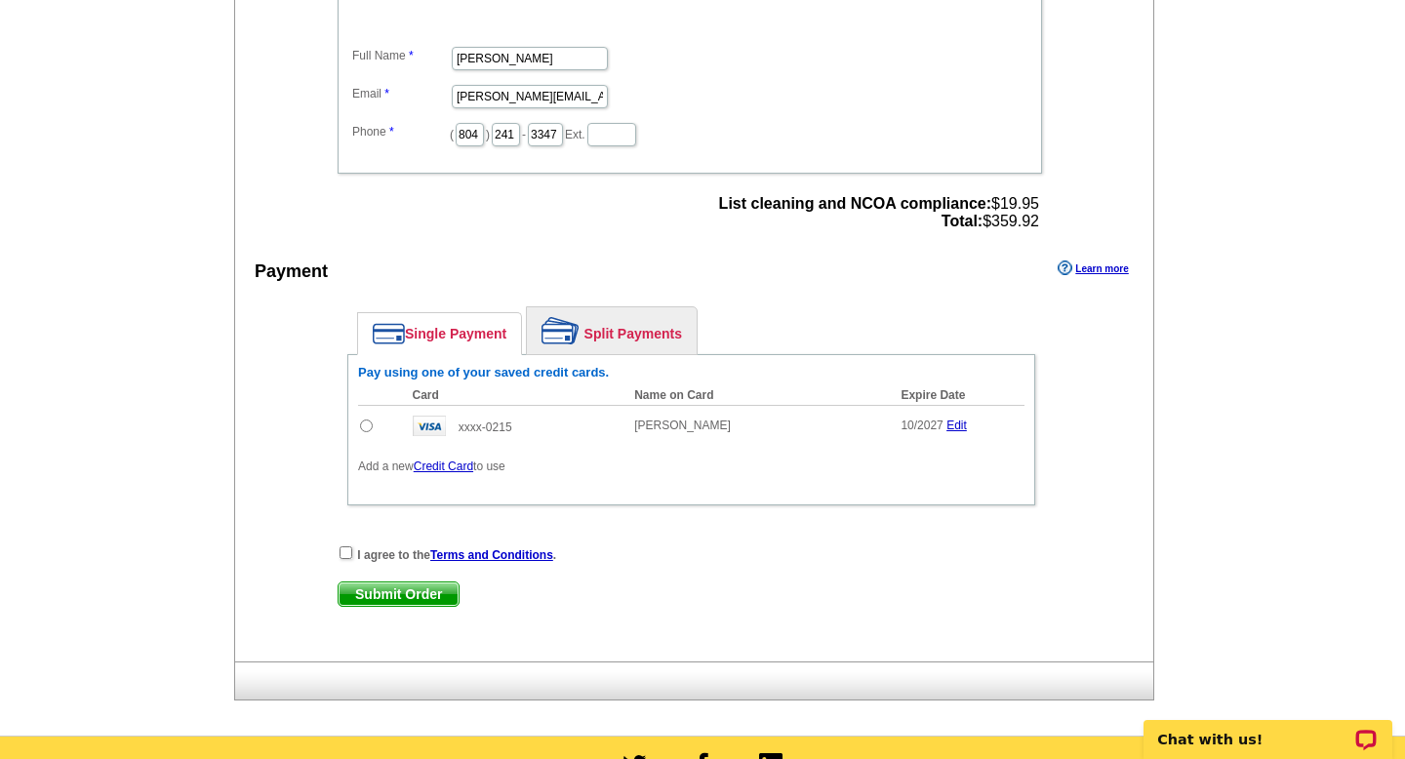
scroll to position [812, 0]
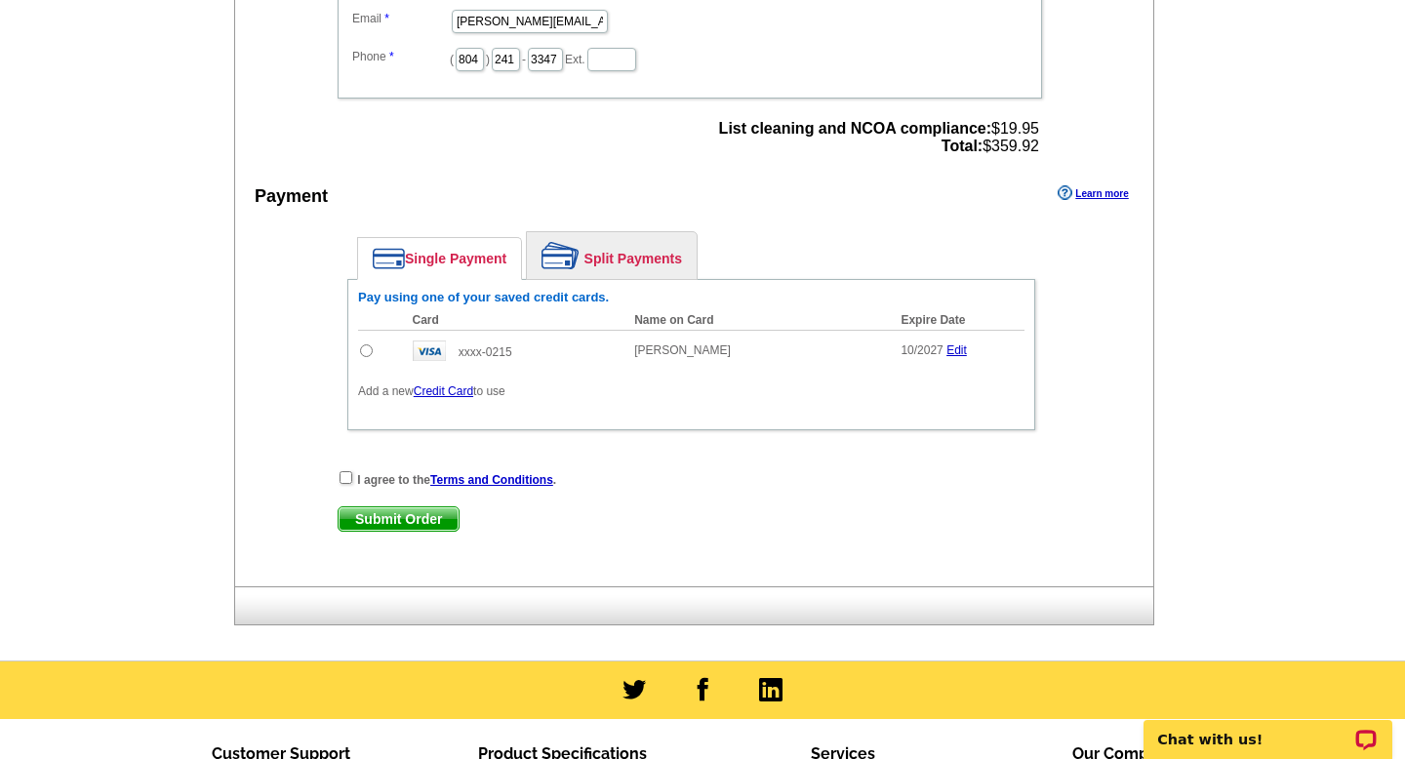
click at [365, 344] on input "radio" at bounding box center [366, 350] width 13 height 13
radio input "true"
click at [346, 475] on input "checkbox" at bounding box center [345, 477] width 13 height 13
checkbox input "true"
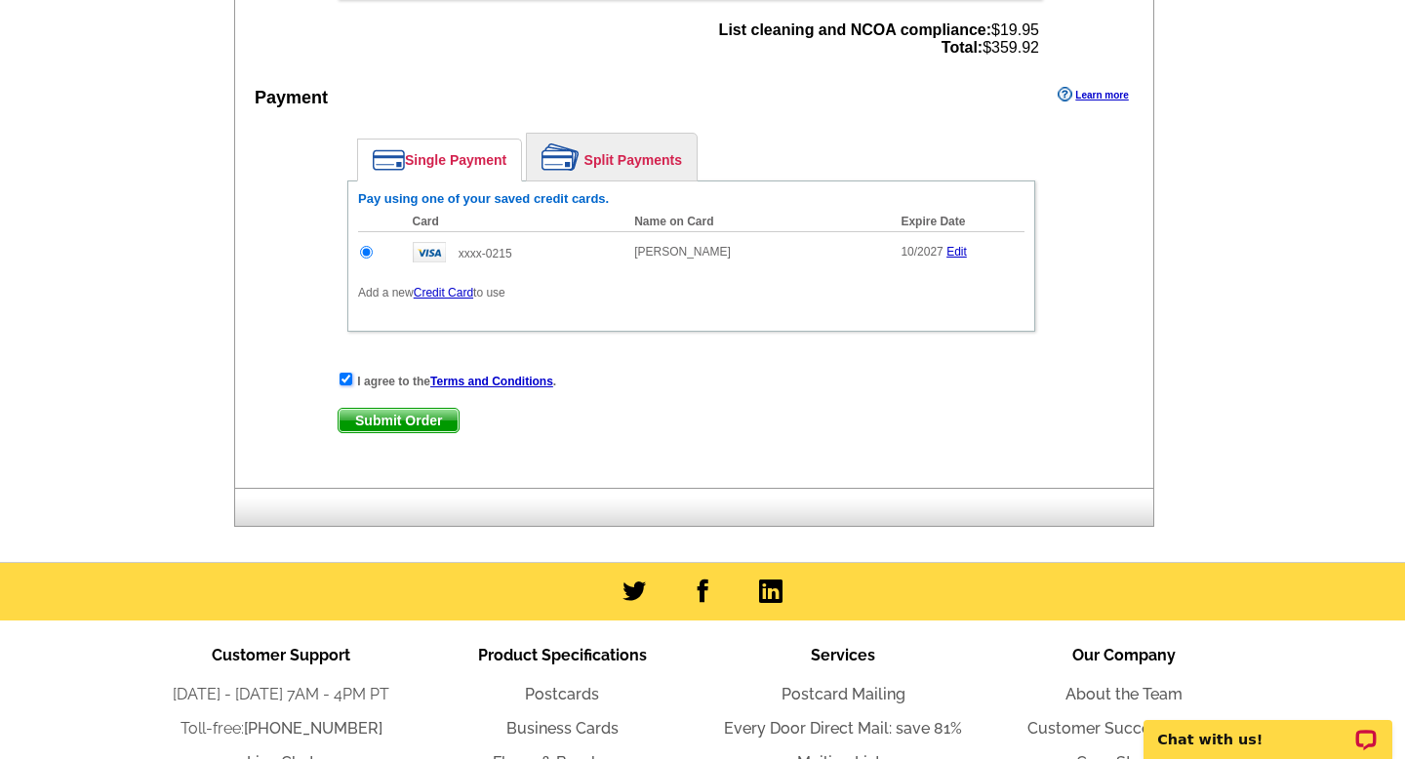
scroll to position [927, 0]
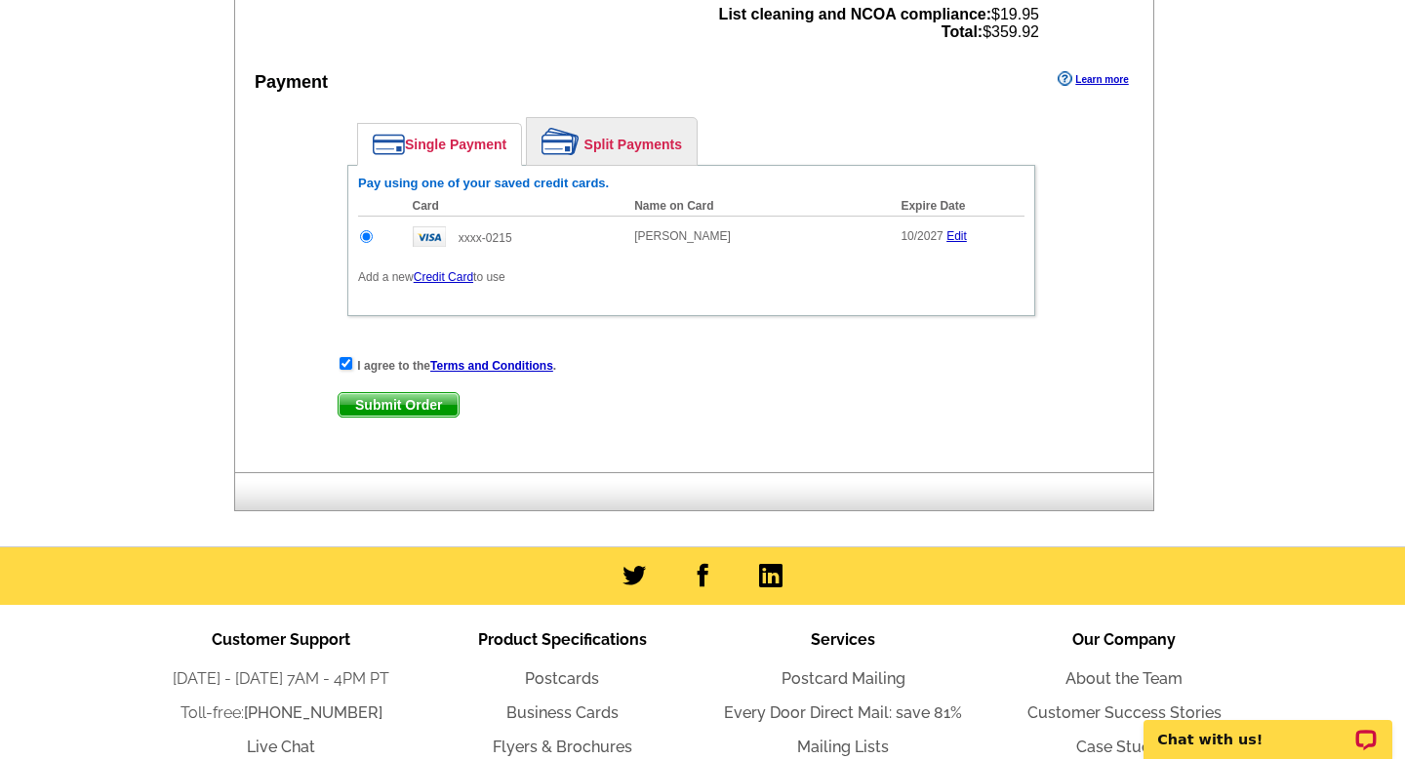
click at [428, 400] on span "Submit Order" at bounding box center [398, 404] width 120 height 23
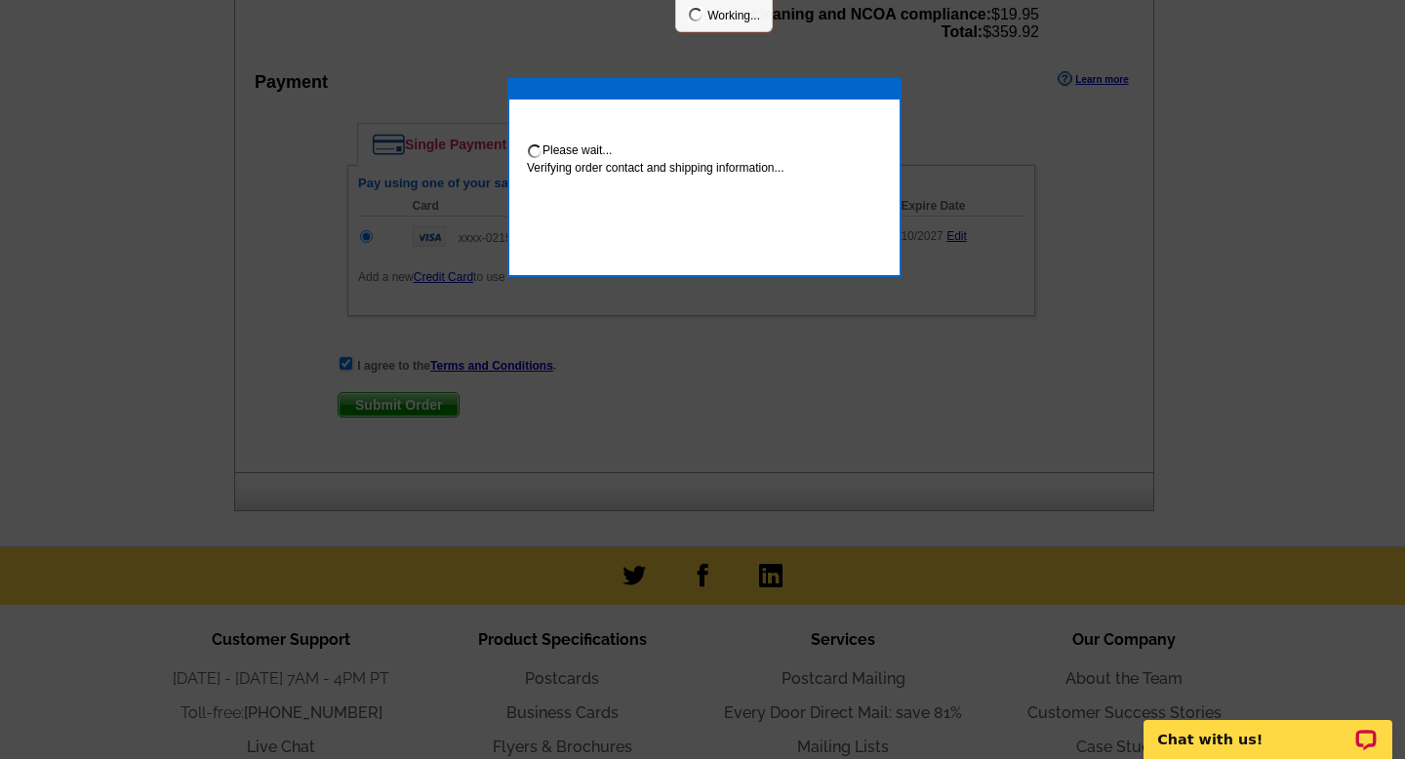
scroll to position [1025, 0]
